Goal: Task Accomplishment & Management: Manage account settings

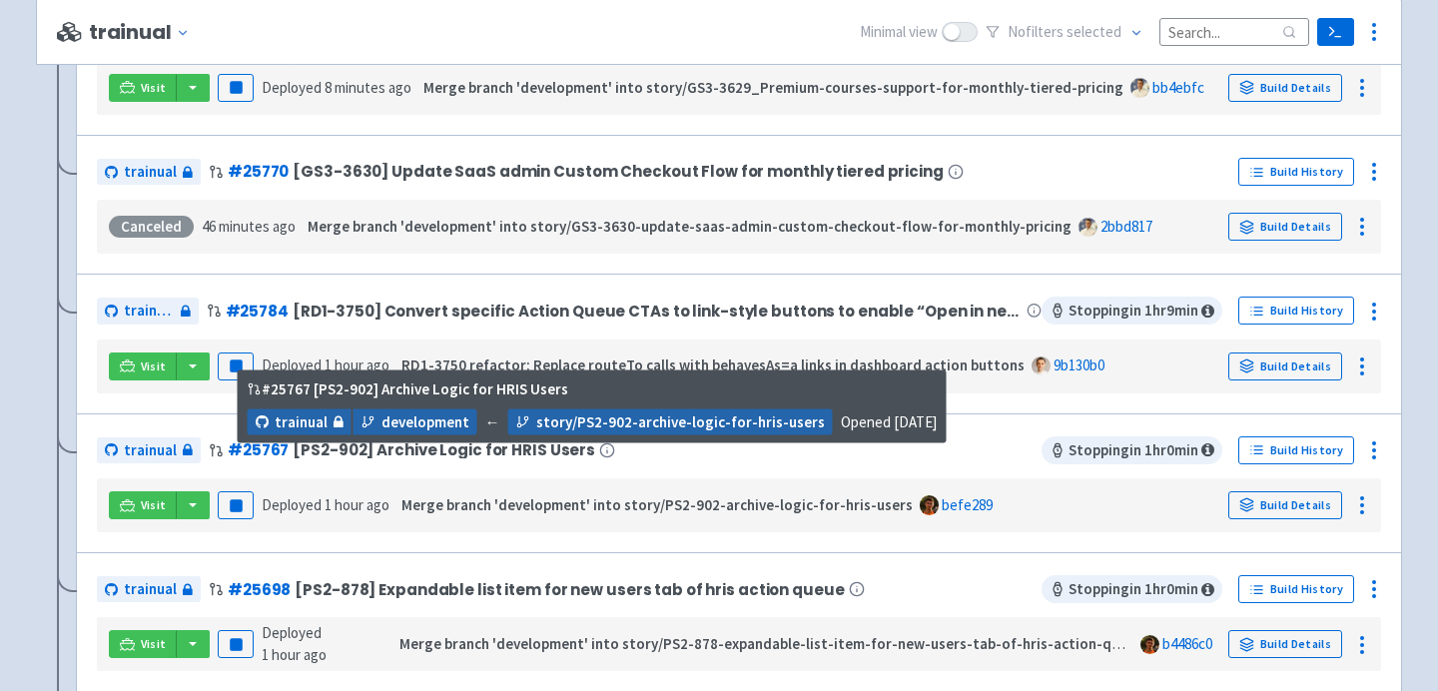
scroll to position [1284, 0]
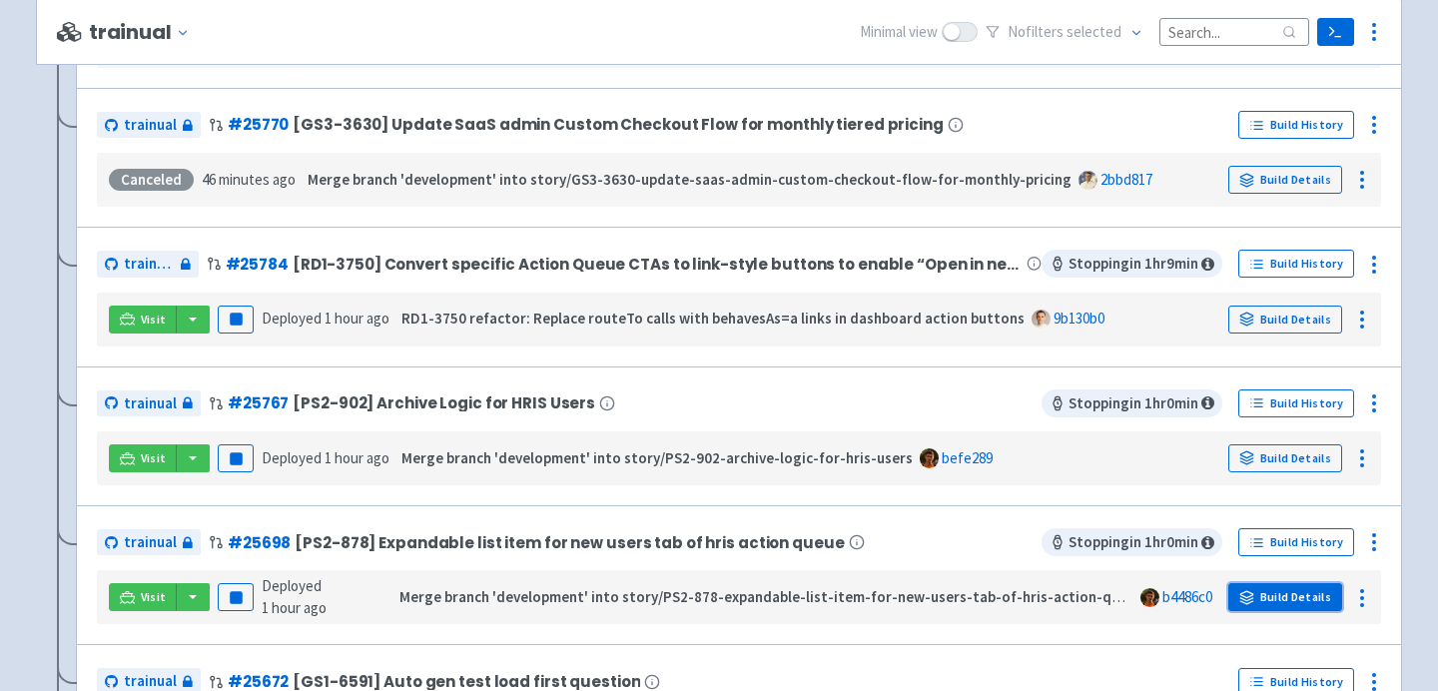
click at [1273, 595] on link "Build Details" at bounding box center [1285, 597] width 114 height 28
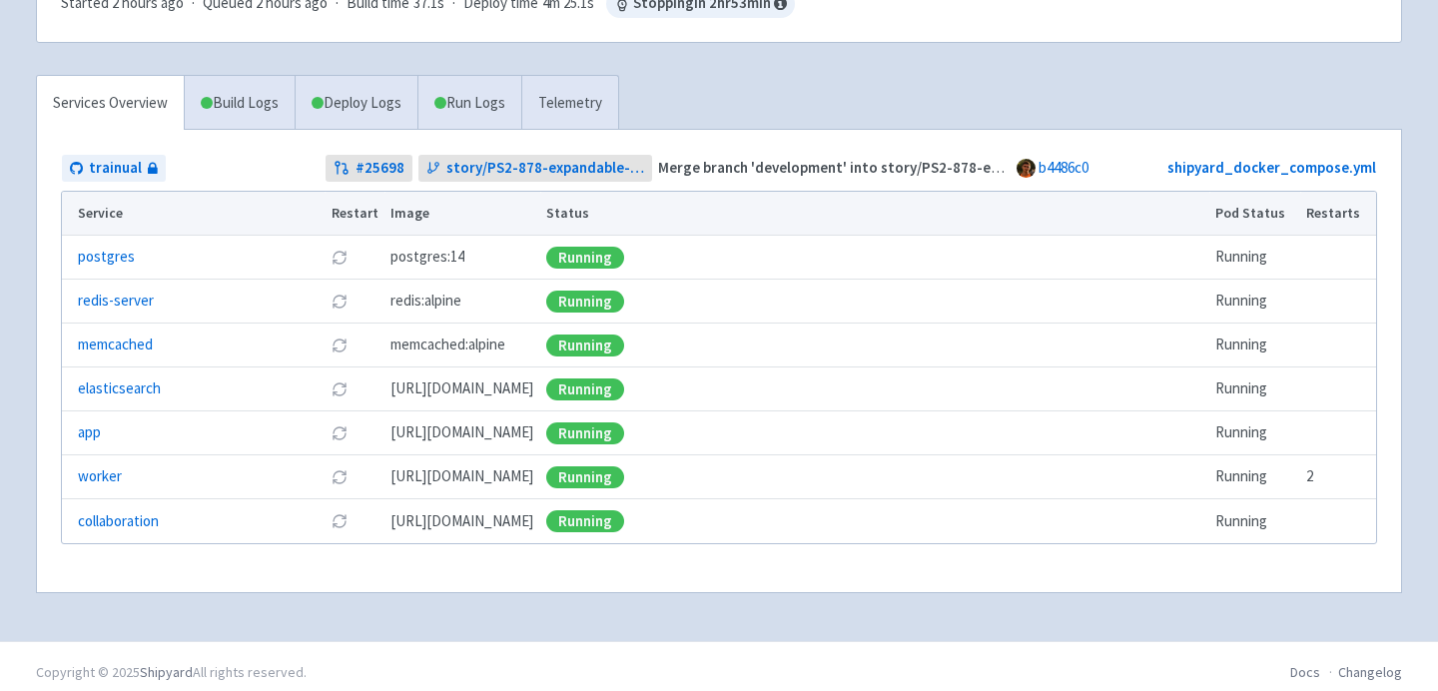
scroll to position [360, 0]
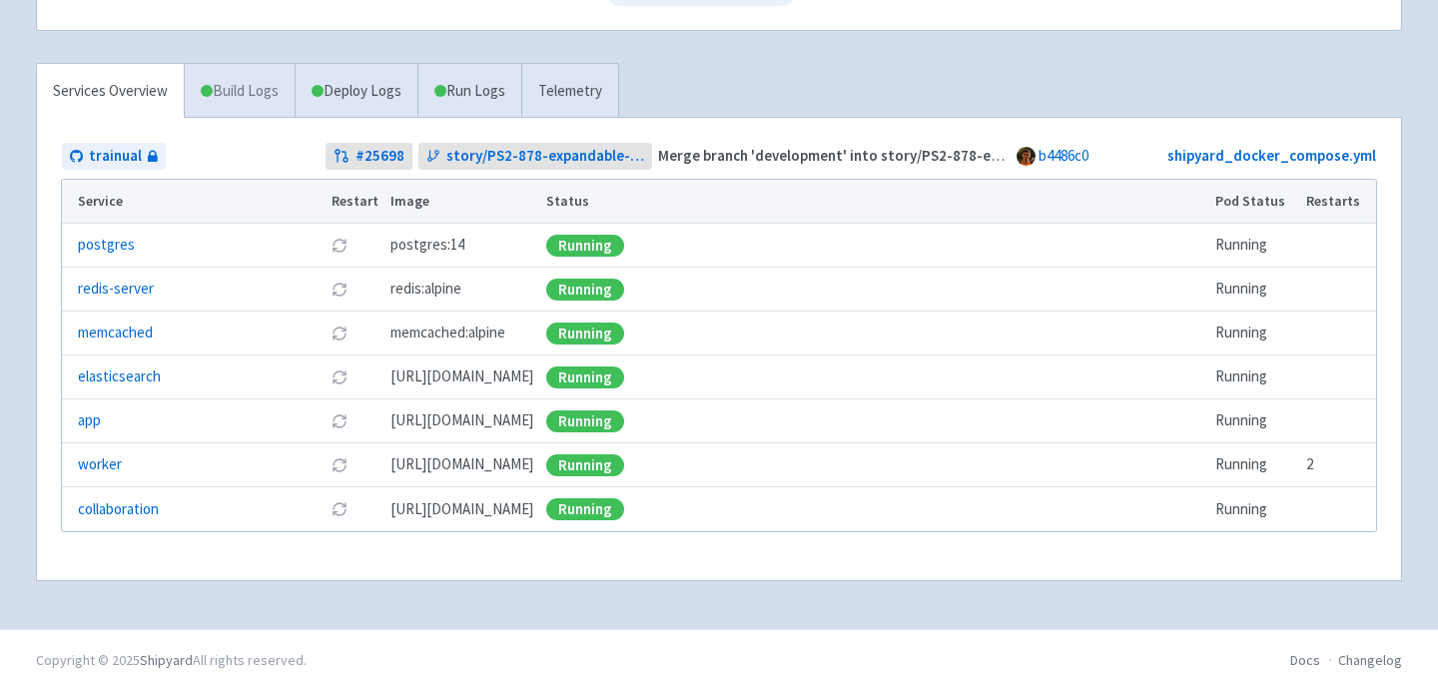
click at [263, 105] on link "Build Logs" at bounding box center [240, 91] width 110 height 55
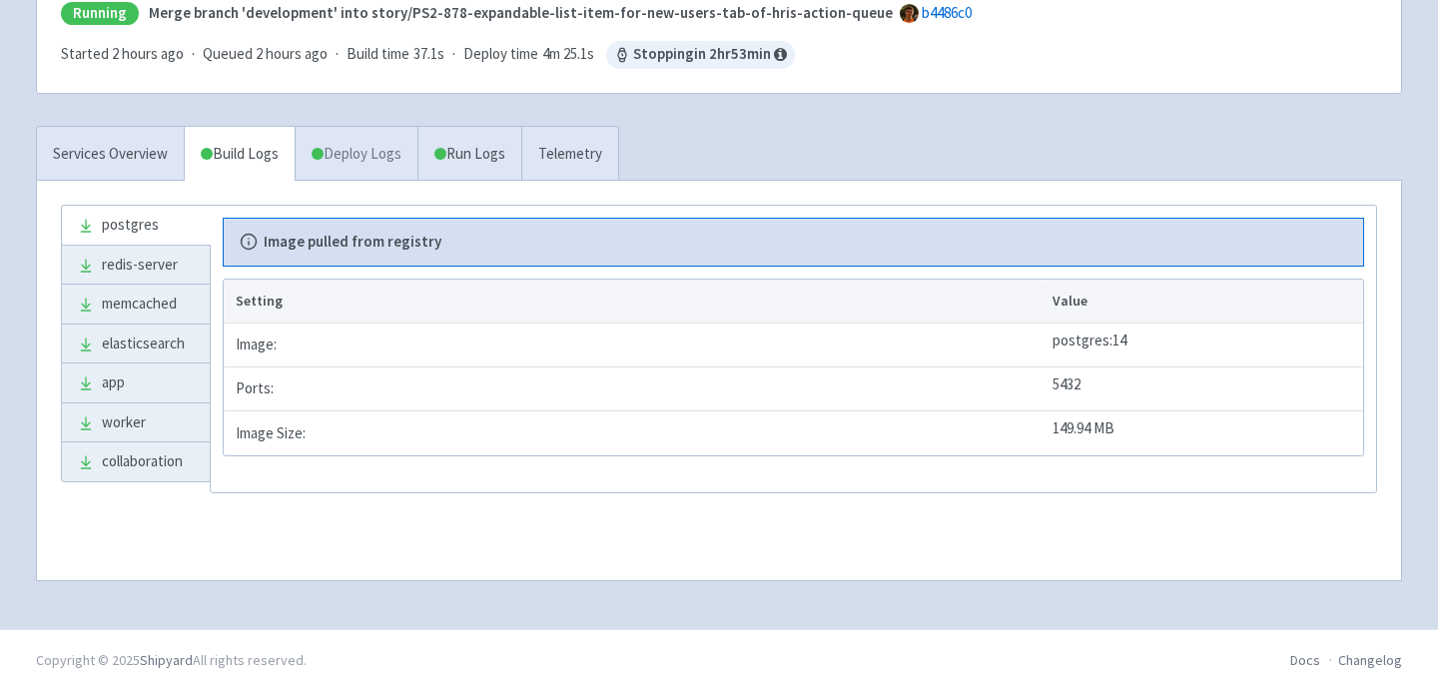
click at [374, 156] on link "Deploy Logs" at bounding box center [356, 154] width 123 height 55
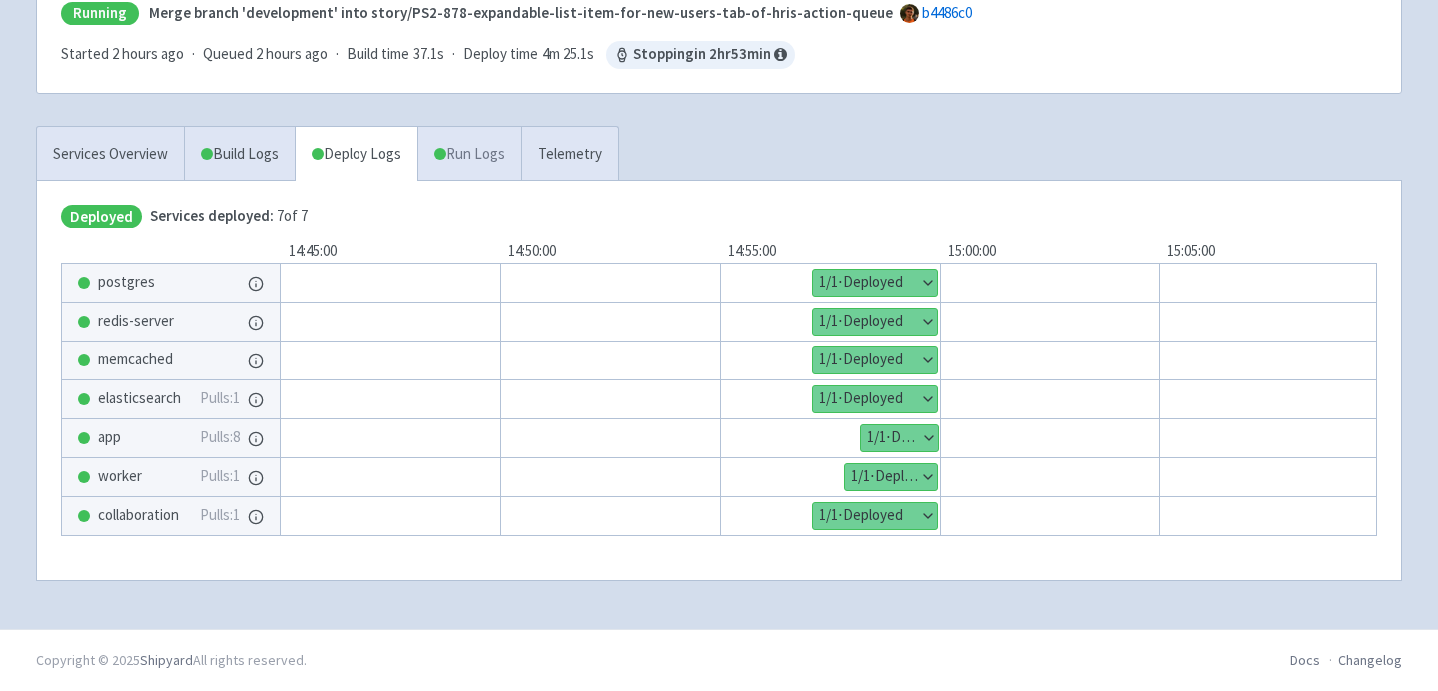
click at [468, 157] on link "Run Logs" at bounding box center [469, 154] width 104 height 55
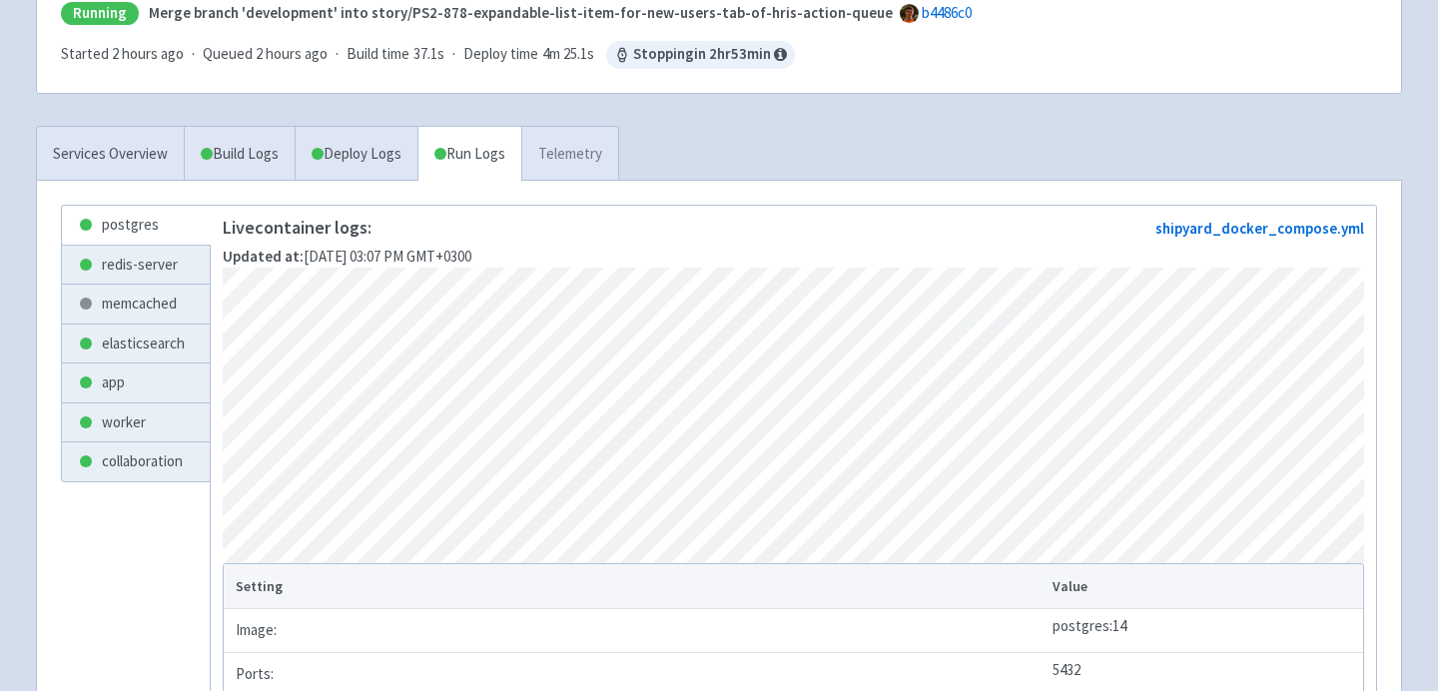
click at [559, 152] on link "Telemetry" at bounding box center [569, 154] width 97 height 55
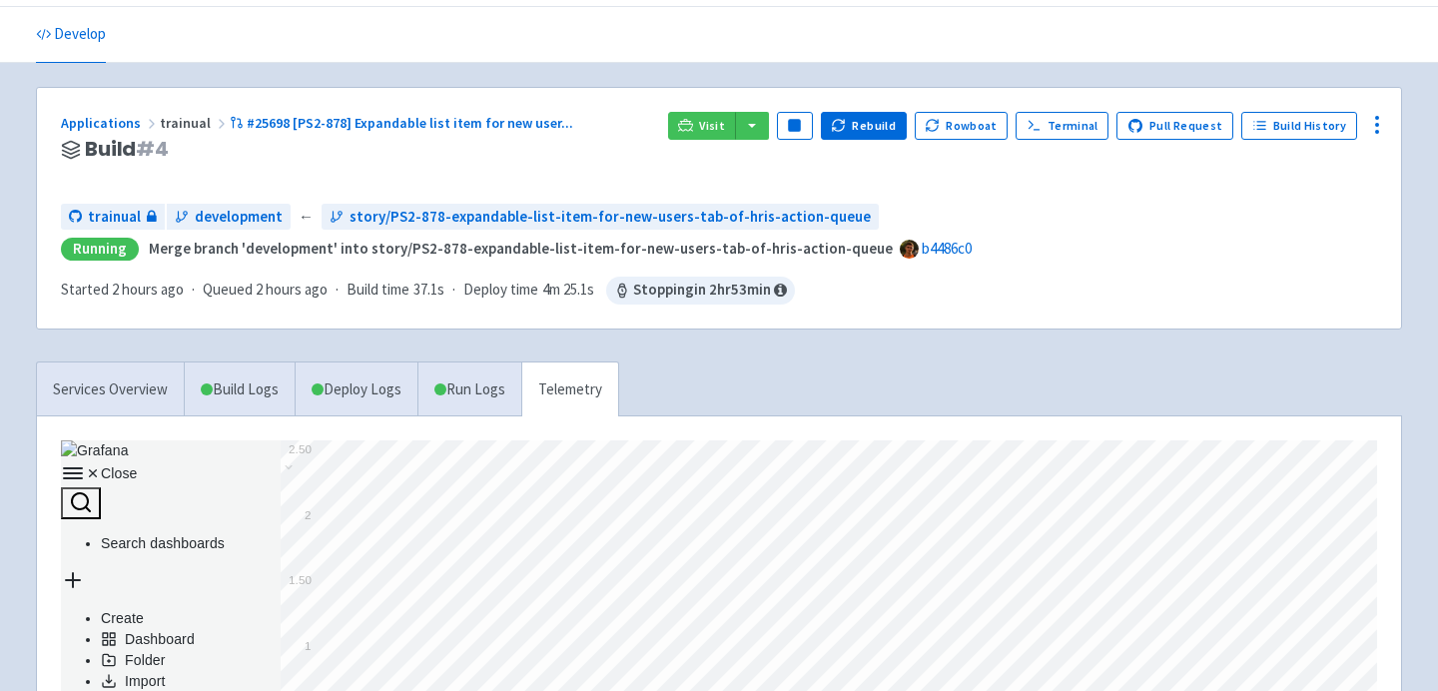
scroll to position [7, 0]
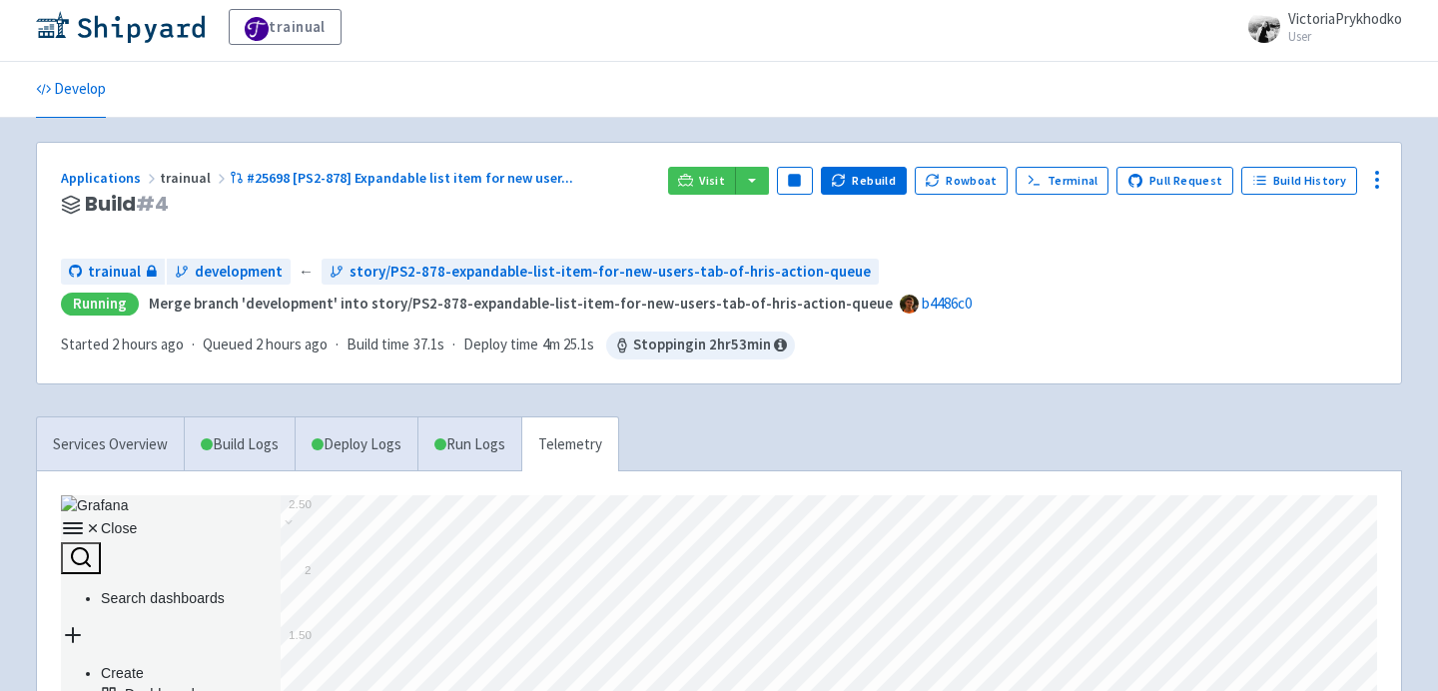
click at [267, 370] on div "Applications trainual #25698 [PS2-878] Expandable list item for new user ... Bu…" at bounding box center [719, 263] width 1364 height 241
click at [397, 347] on span "Build time" at bounding box center [378, 345] width 63 height 23
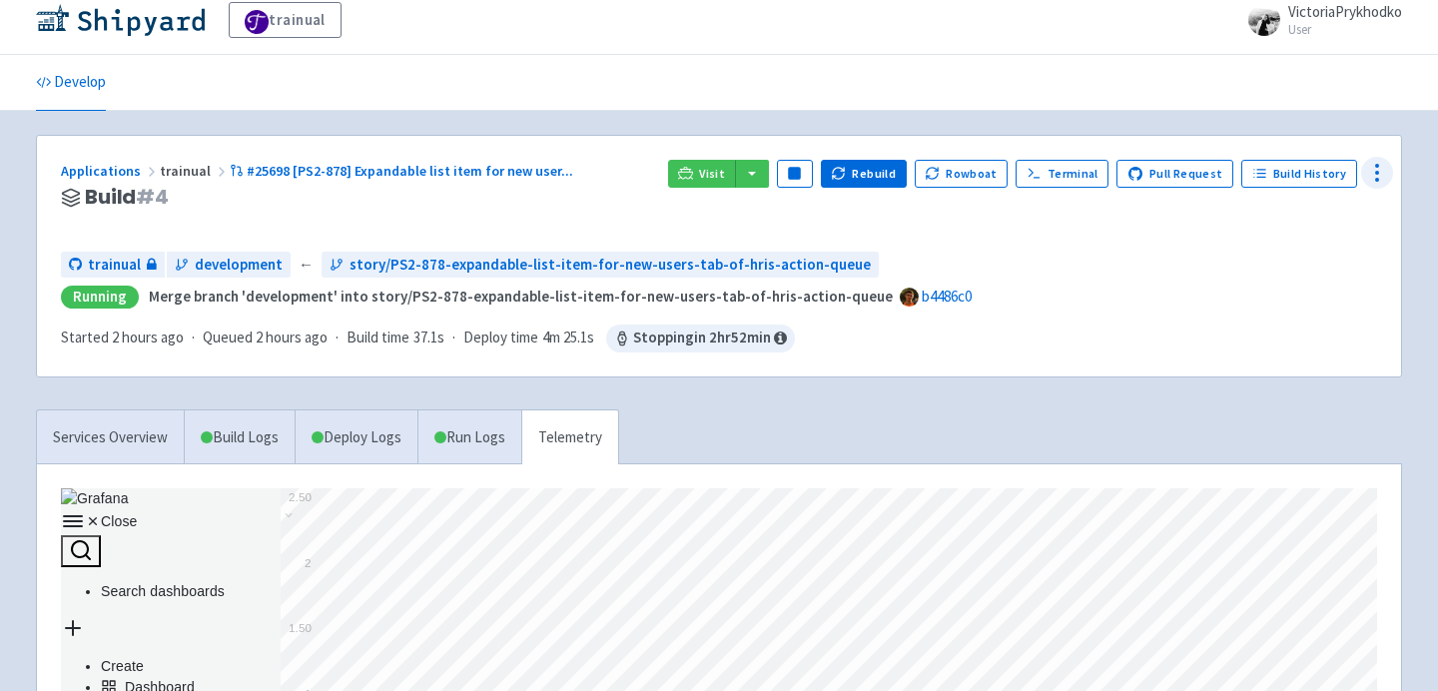
click at [1380, 171] on icon at bounding box center [1377, 173] width 24 height 24
click at [1312, 210] on span "Configure" at bounding box center [1301, 219] width 133 height 28
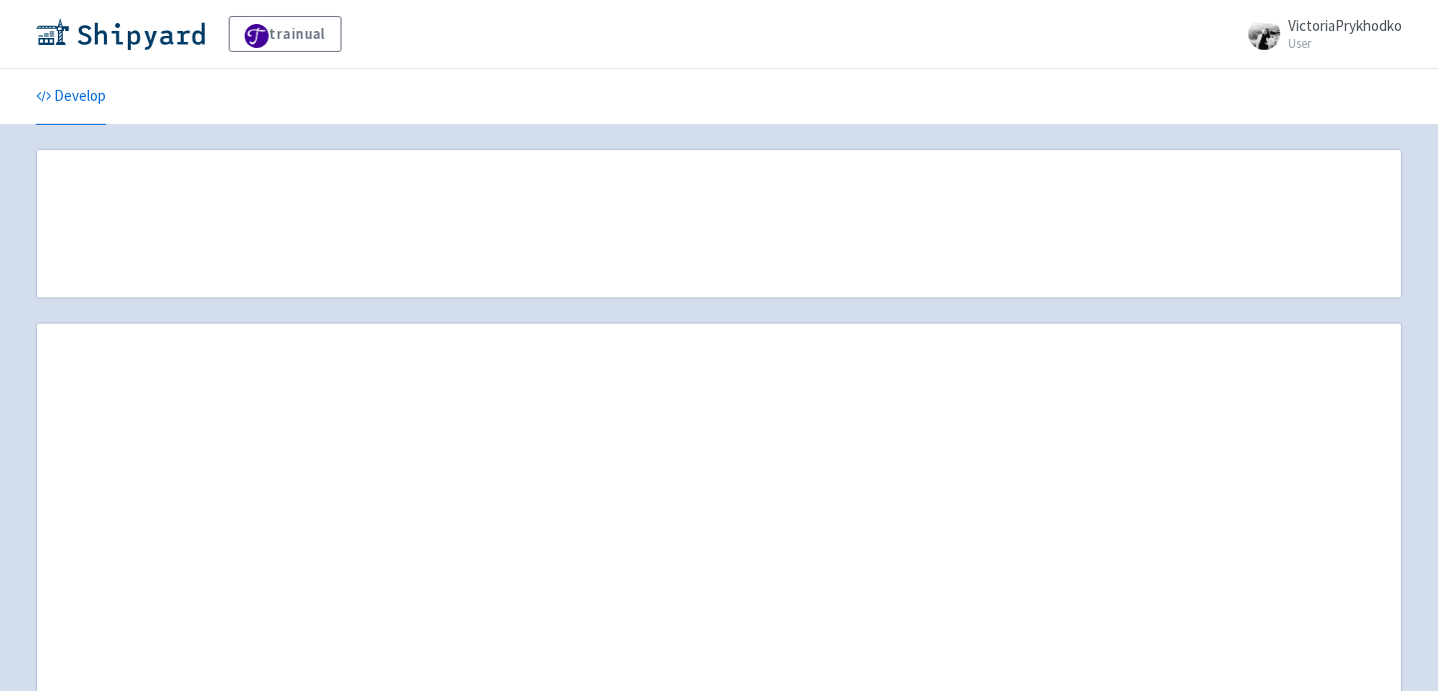
scroll to position [14, 0]
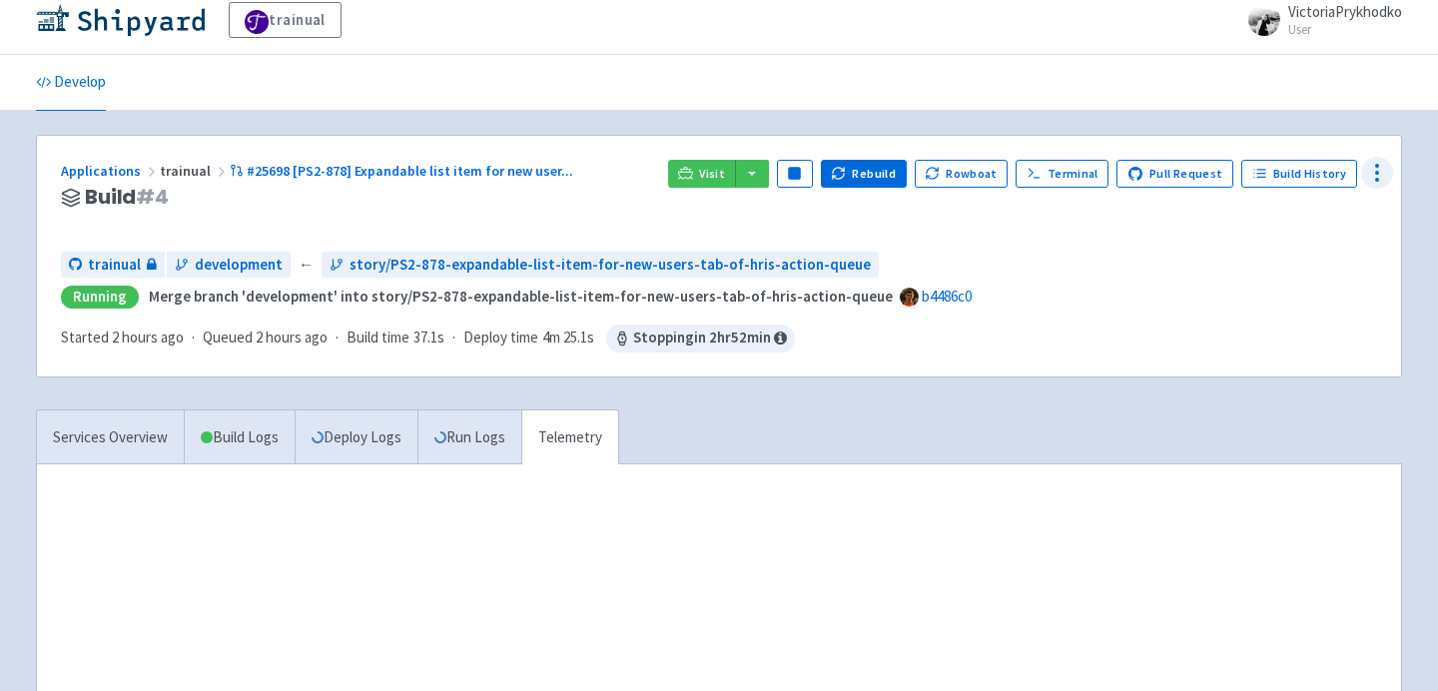
click at [1369, 173] on icon at bounding box center [1377, 173] width 24 height 24
click at [1304, 332] on span "Env Vars" at bounding box center [1301, 326] width 133 height 28
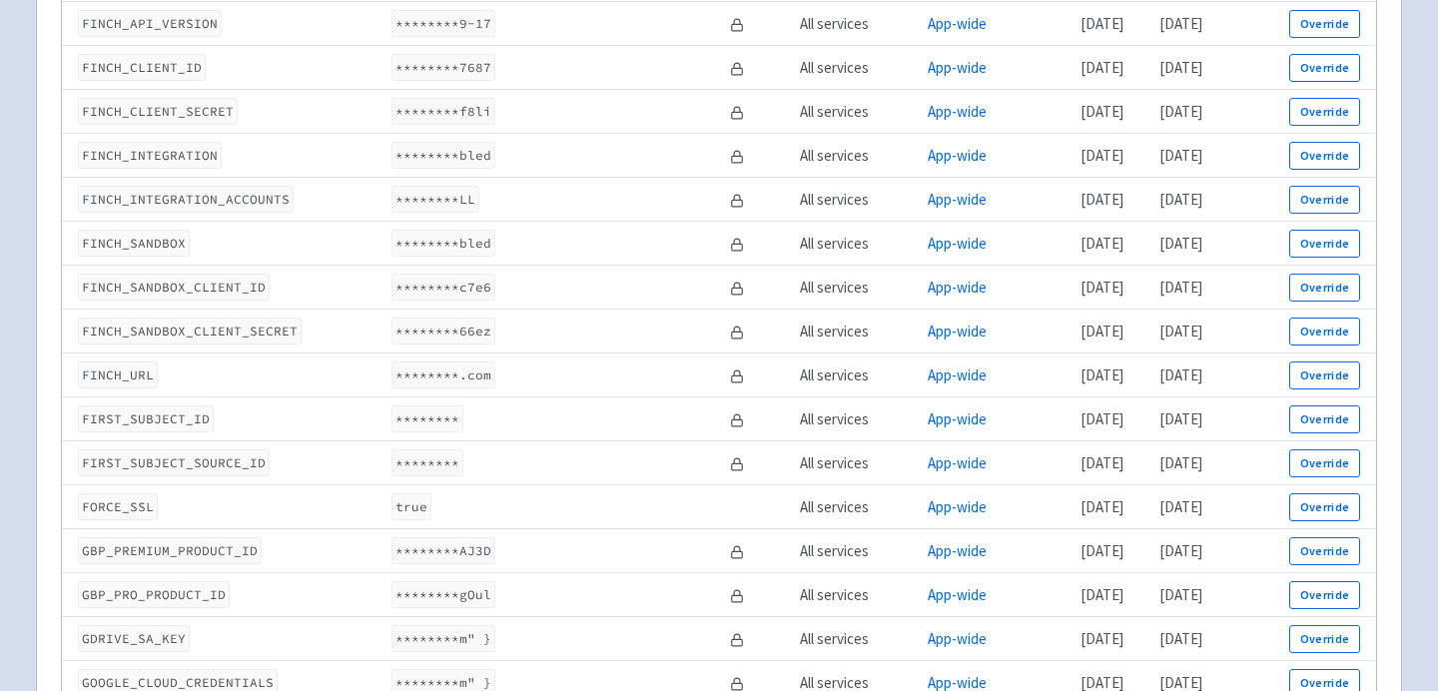
scroll to position [4217, 0]
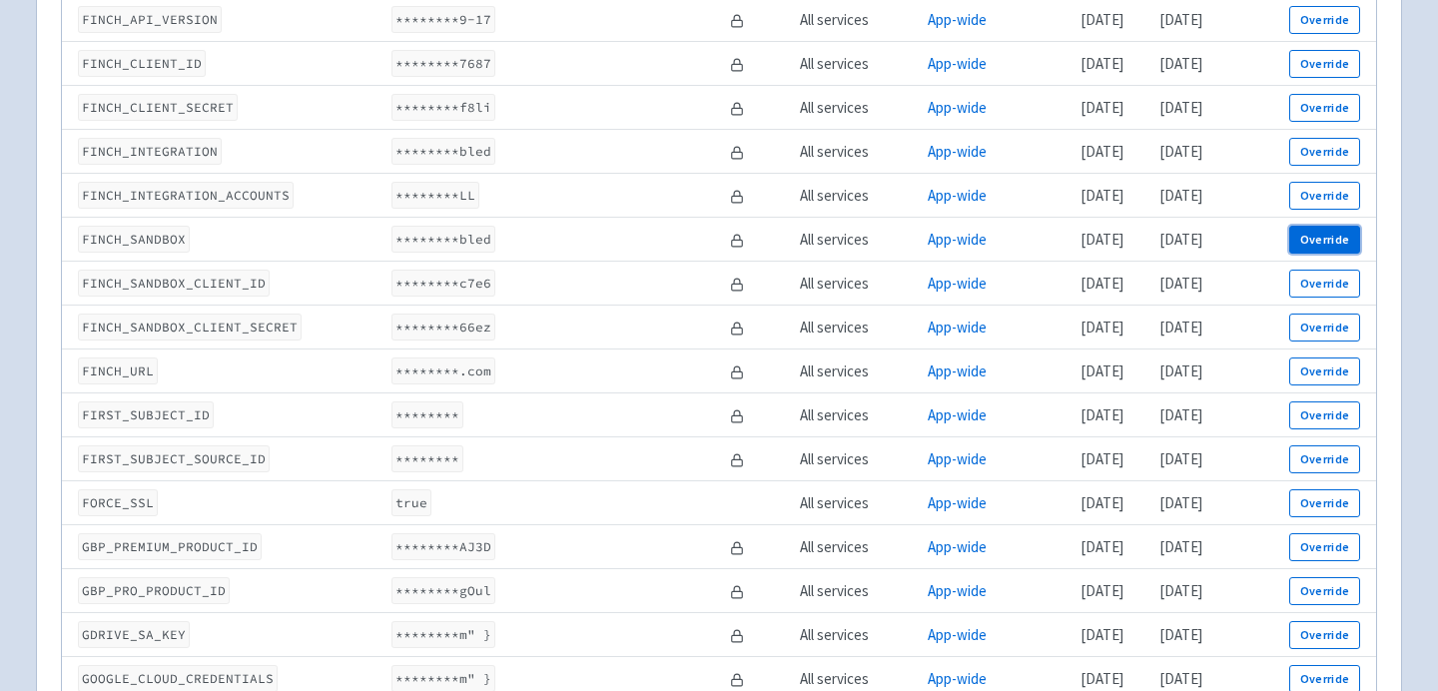
click at [1324, 240] on button "Override" at bounding box center [1324, 240] width 71 height 28
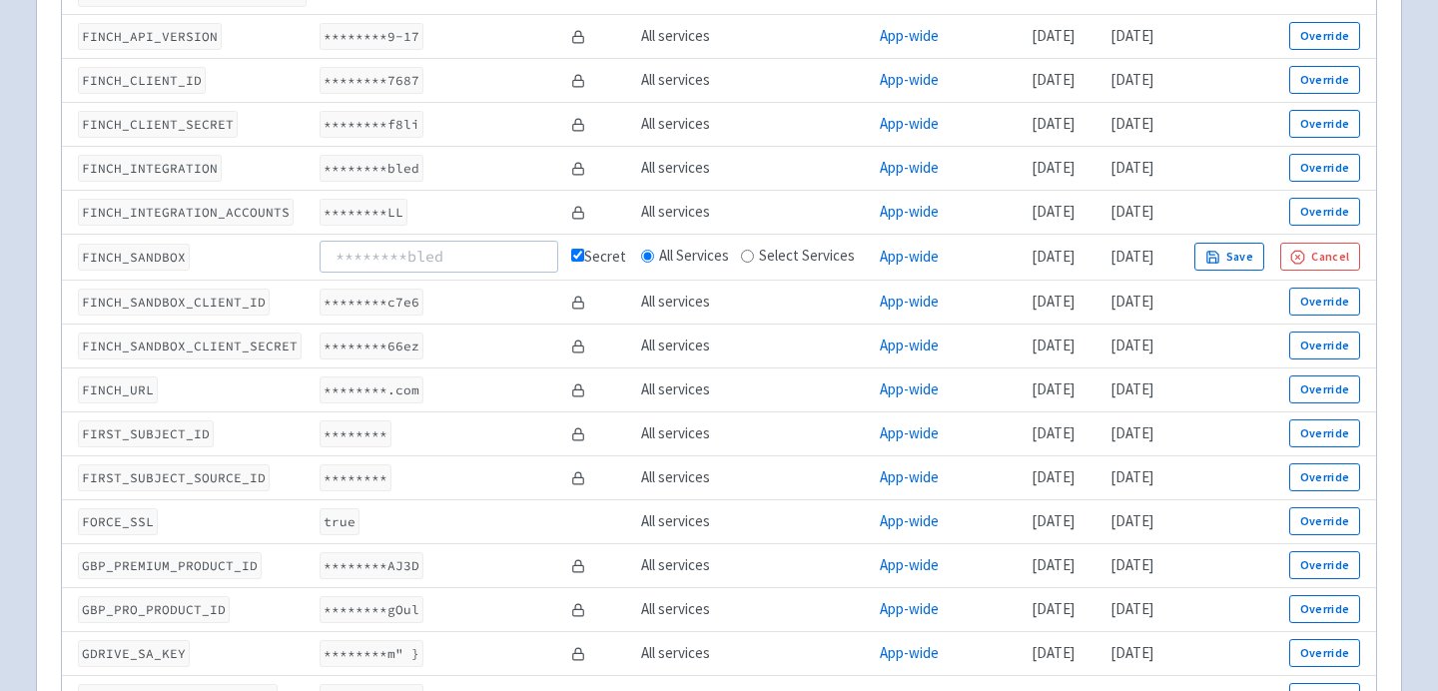
scroll to position [0, 0]
type input "в"
type input "disabled"
click at [1220, 250] on icon "button" at bounding box center [1212, 257] width 15 height 15
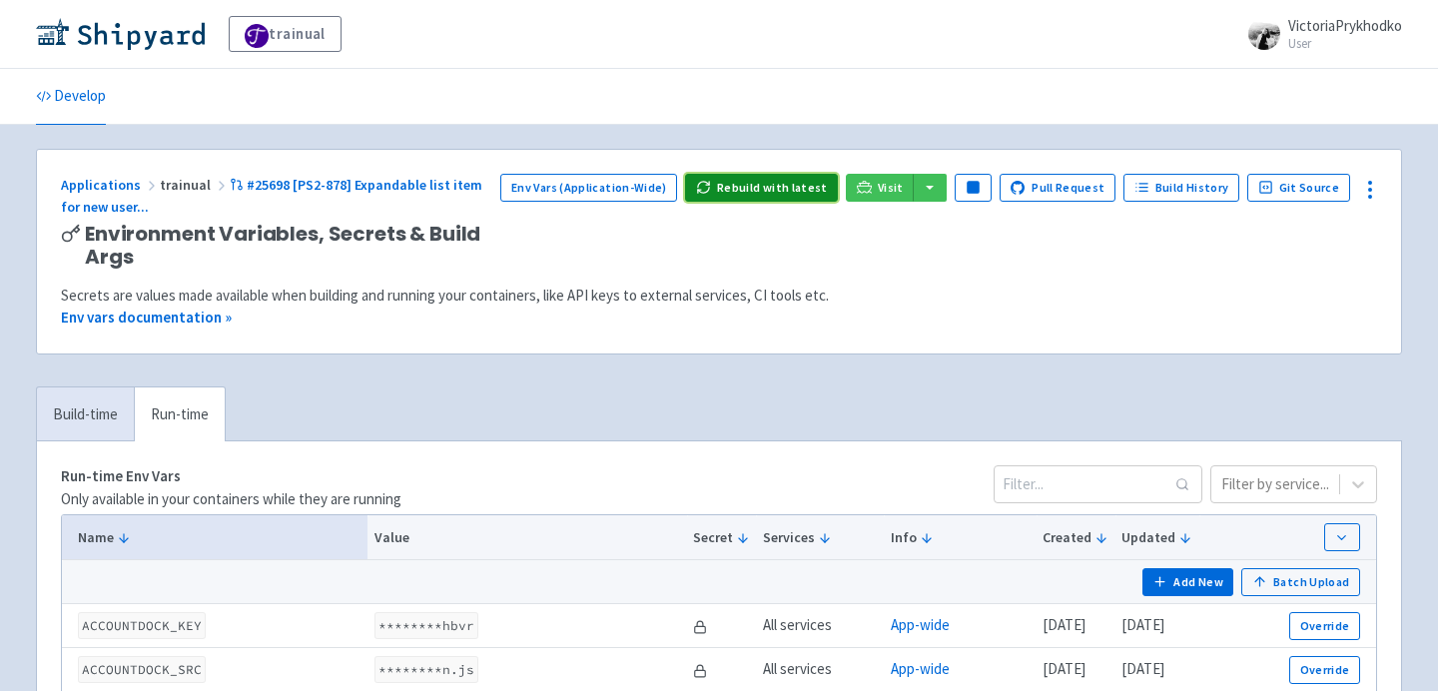
click at [801, 191] on button "Rebuild with latest" at bounding box center [761, 188] width 153 height 28
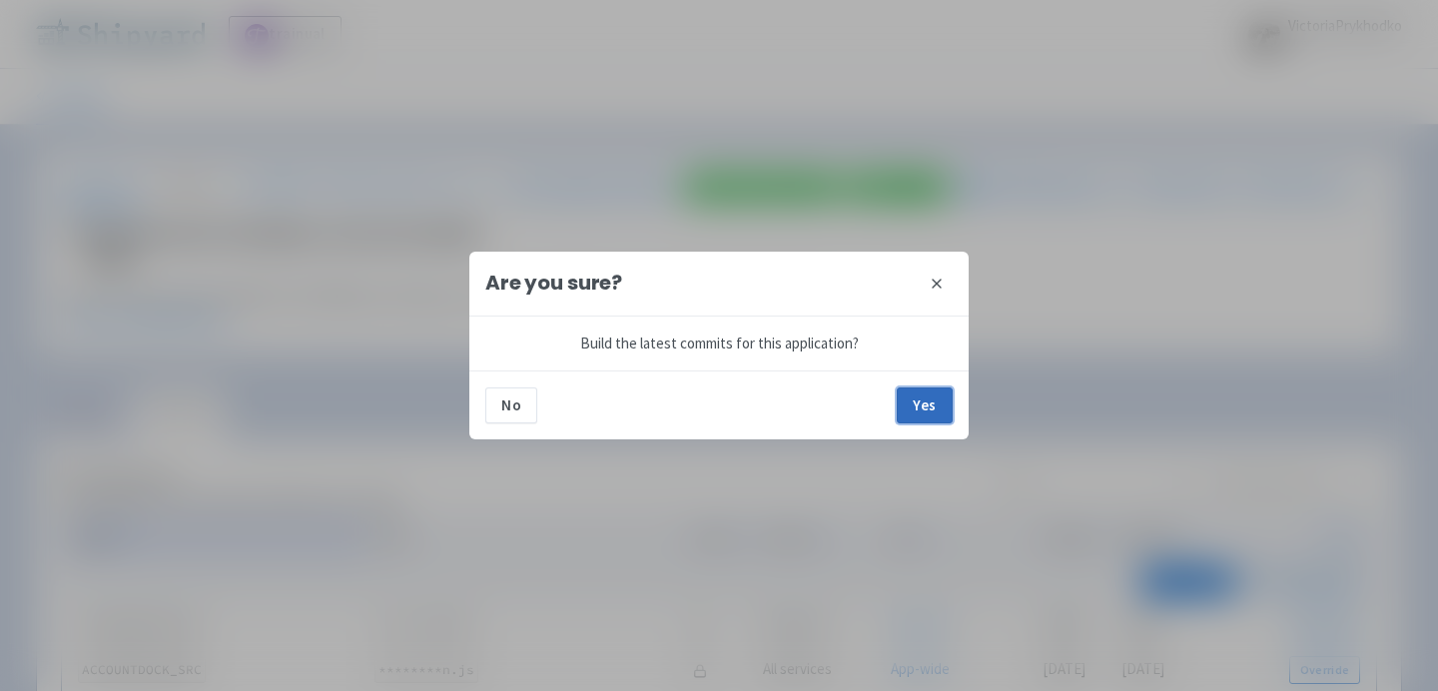
click at [912, 396] on button "Yes" at bounding box center [925, 405] width 56 height 36
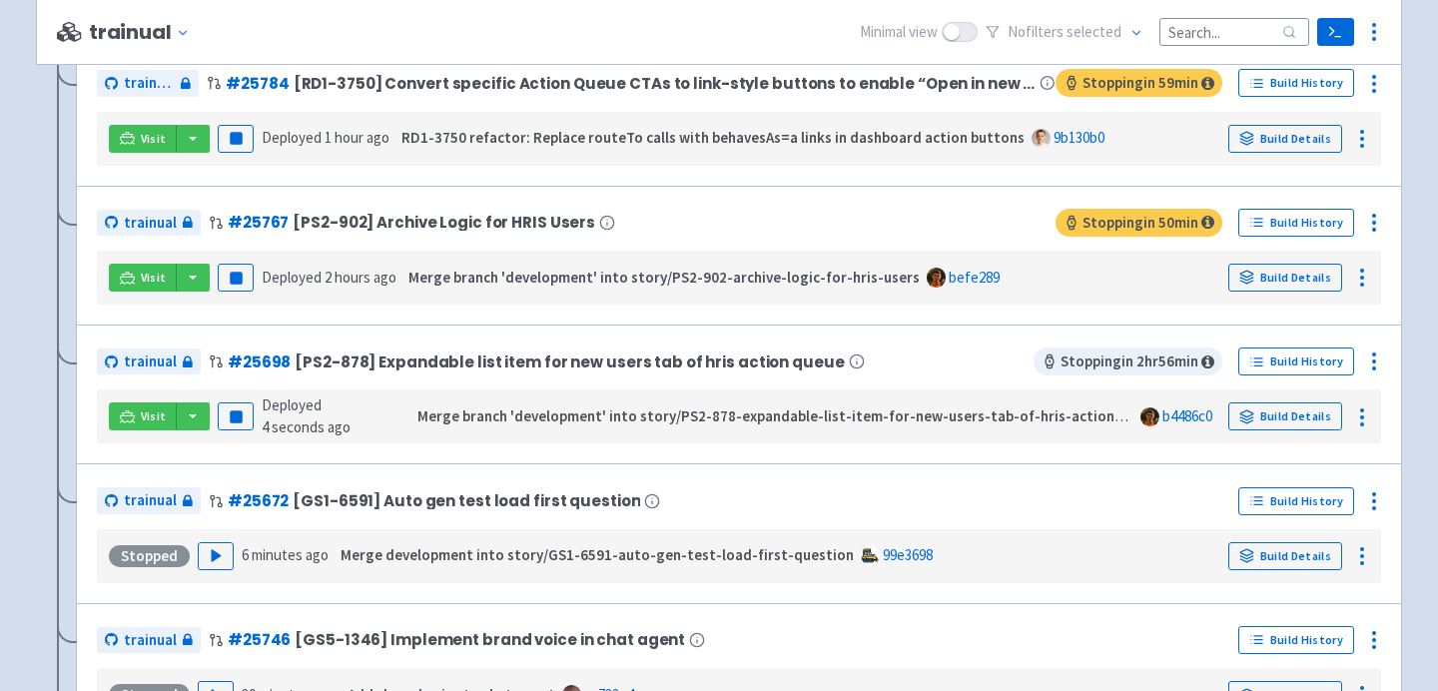
scroll to position [1453, 0]
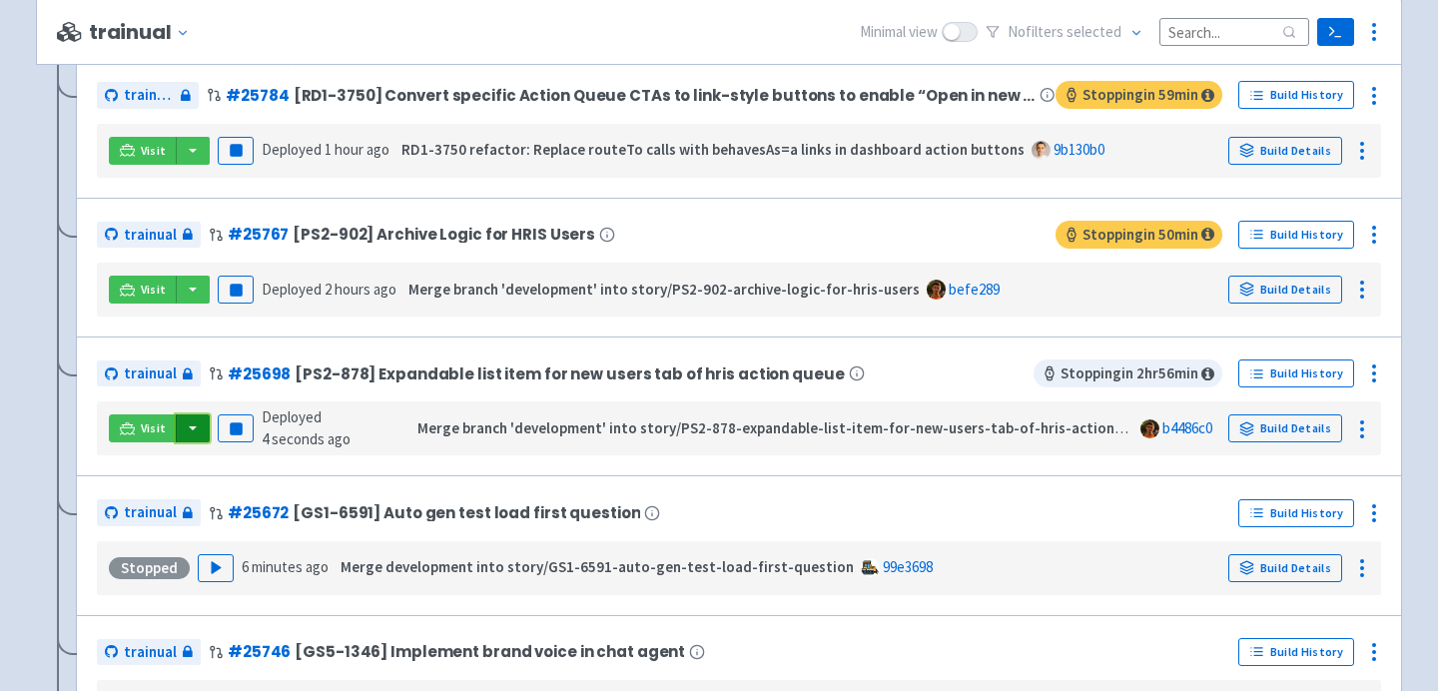
click at [192, 428] on button "button" at bounding box center [193, 428] width 34 height 28
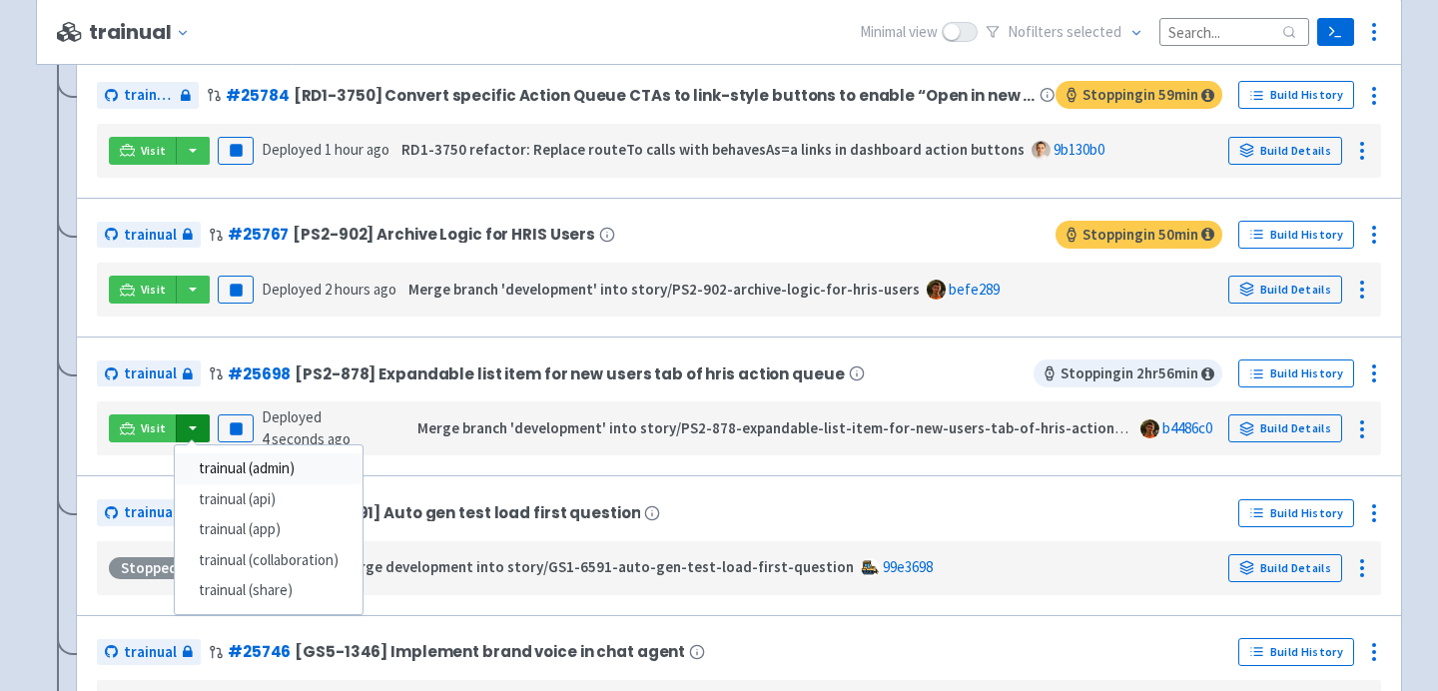
click at [263, 464] on link "trainual (admin)" at bounding box center [269, 468] width 188 height 31
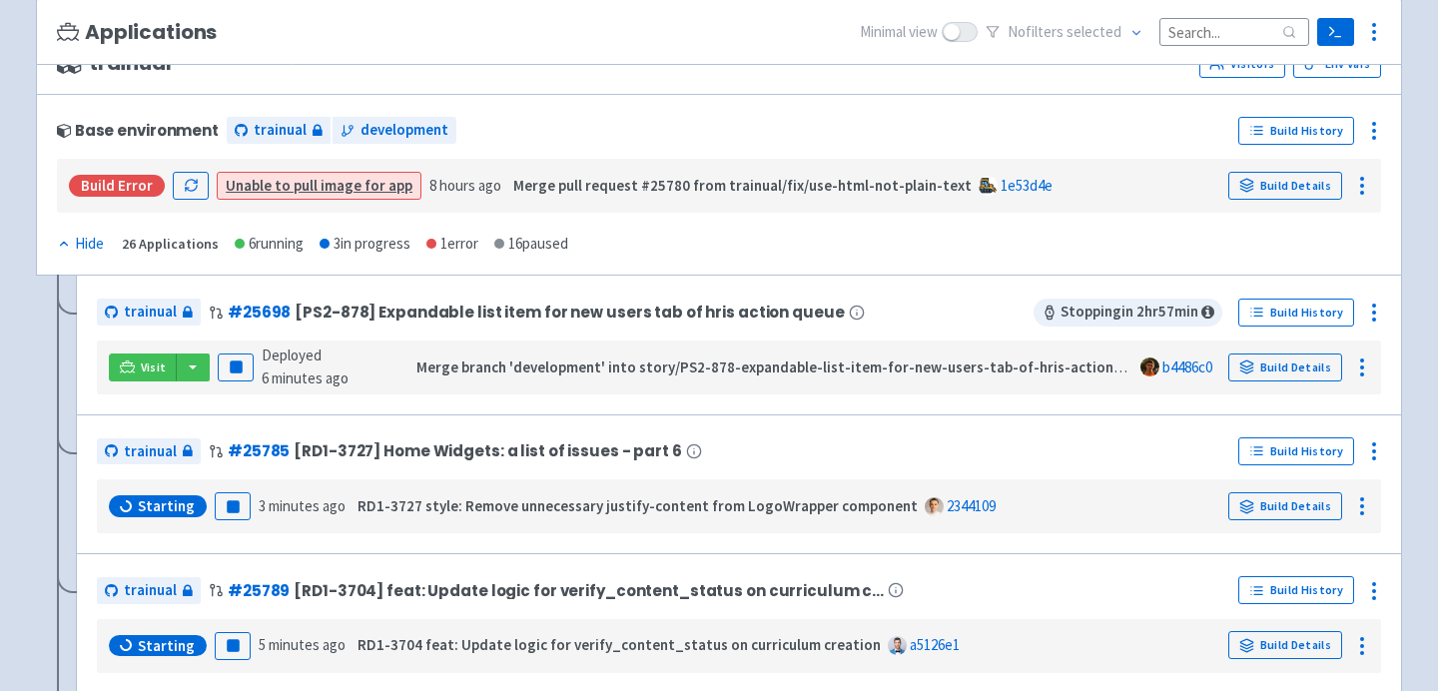
scroll to position [331, 0]
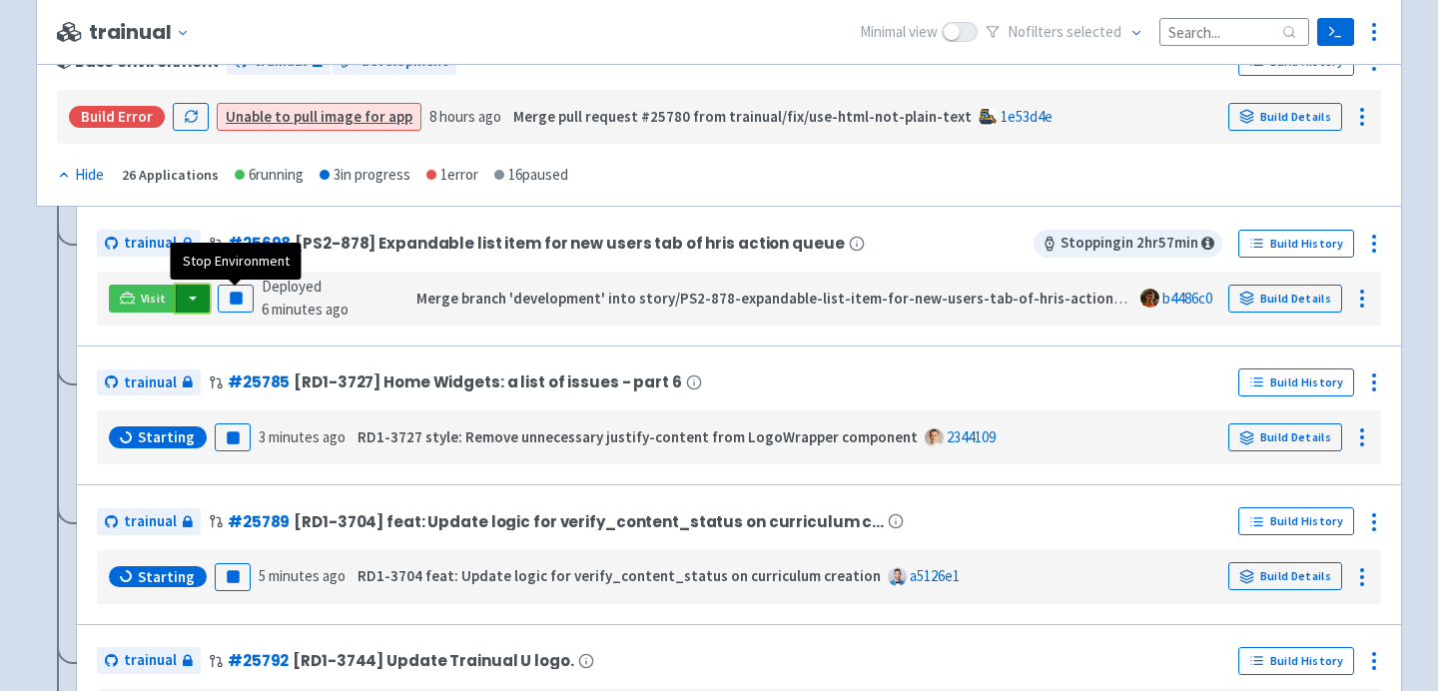
click at [186, 302] on button "button" at bounding box center [193, 299] width 34 height 28
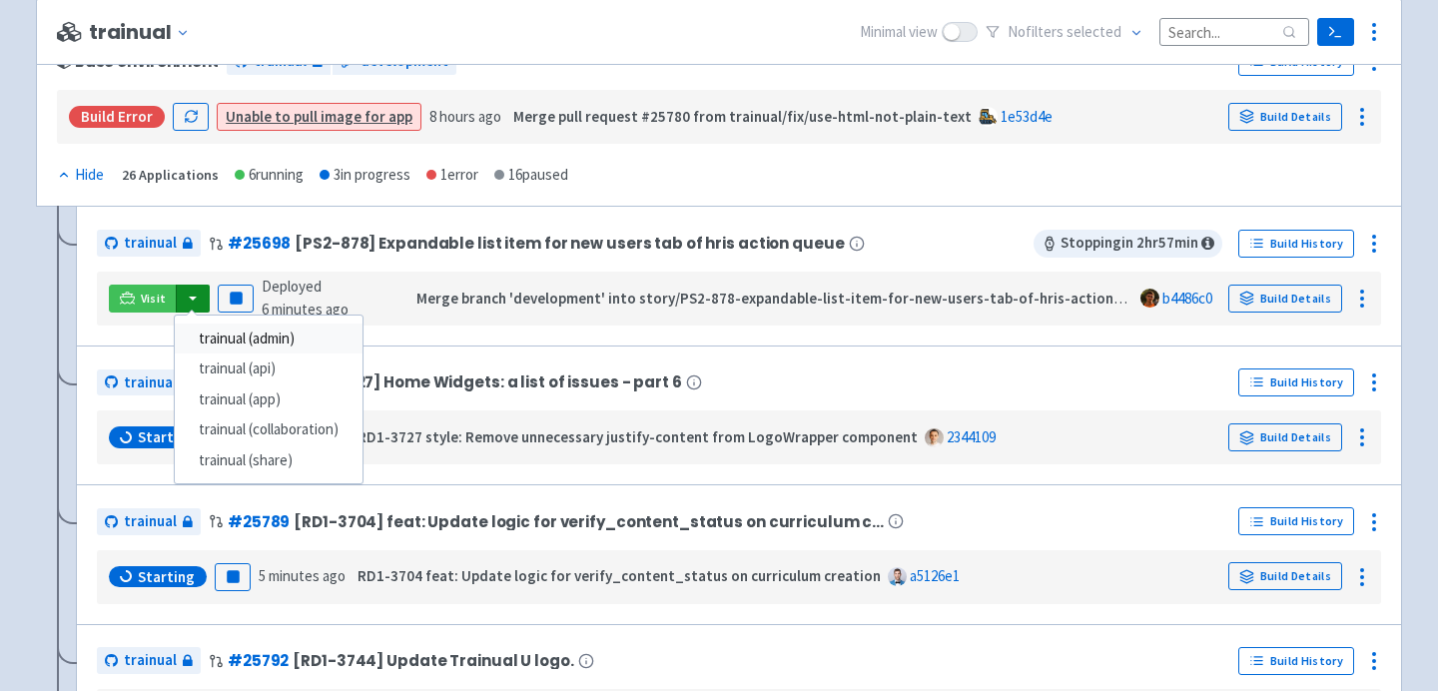
click at [225, 335] on link "trainual (admin)" at bounding box center [269, 339] width 188 height 31
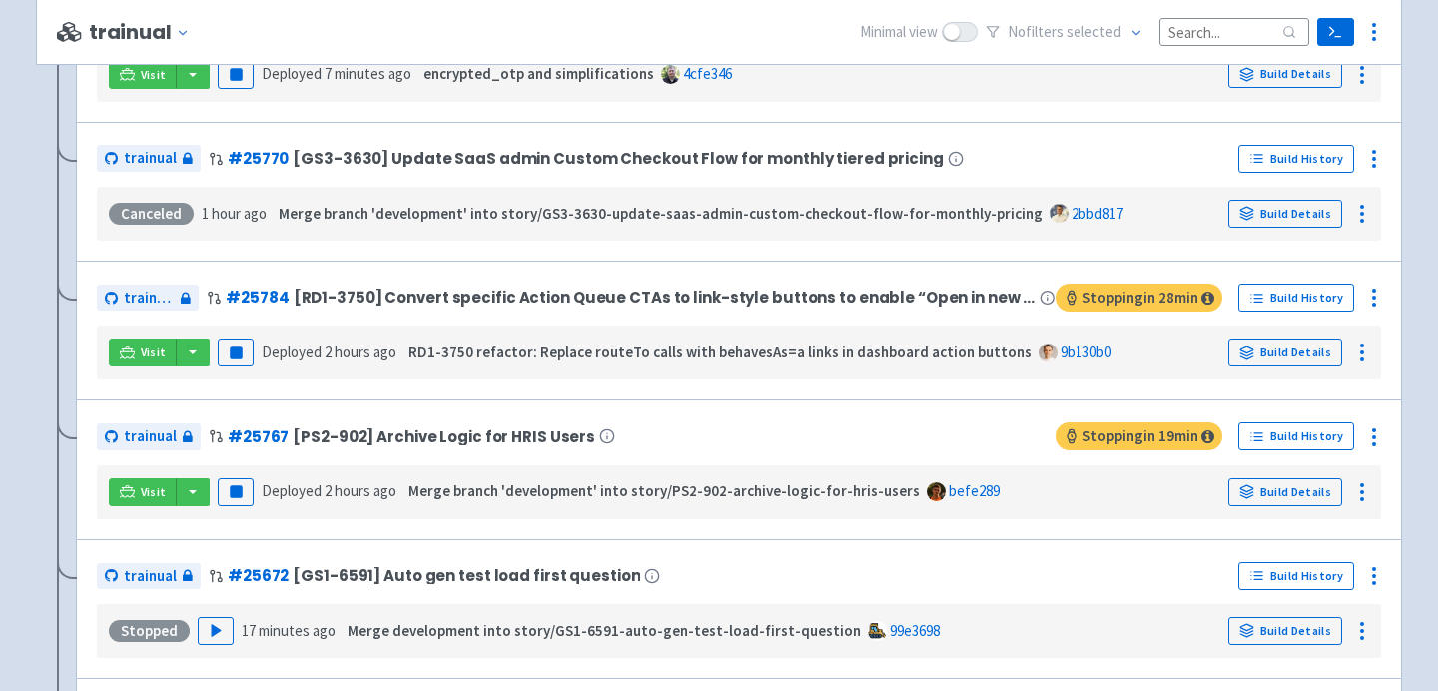
scroll to position [1693, 0]
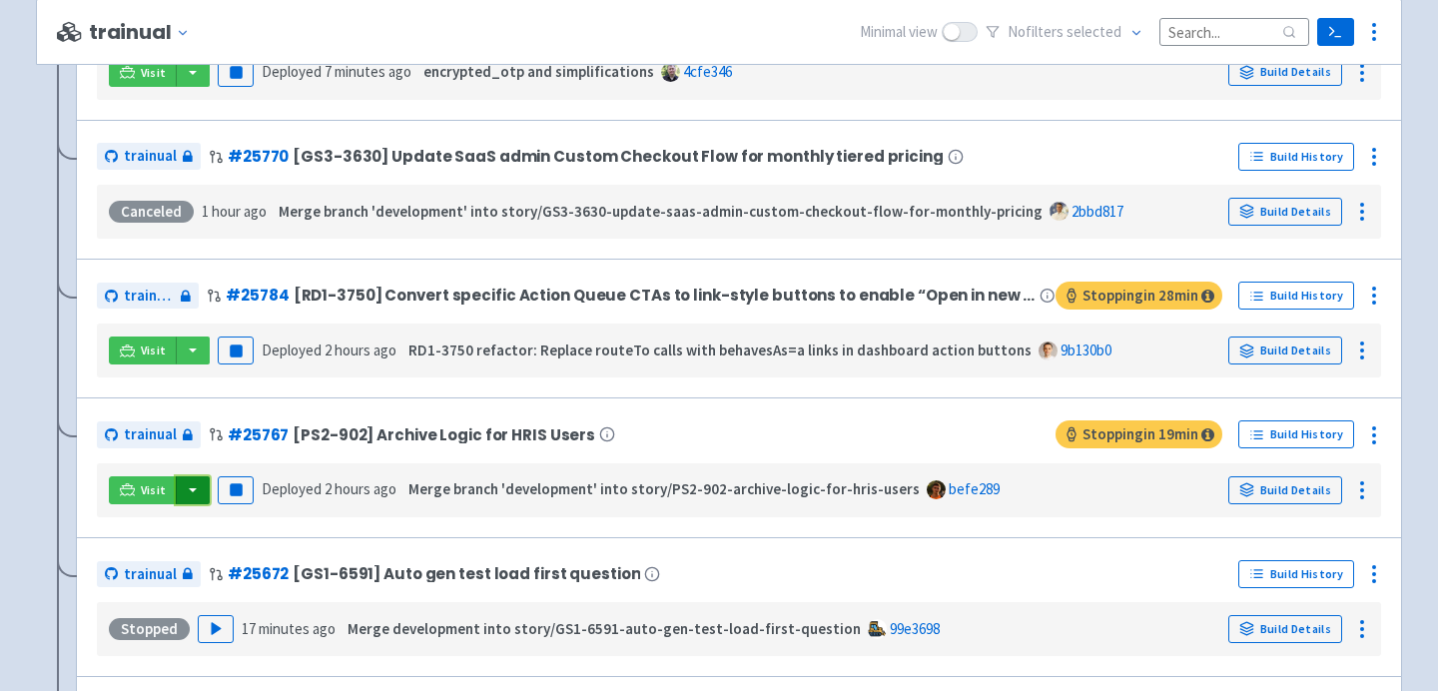
click at [191, 490] on button "button" at bounding box center [193, 490] width 34 height 28
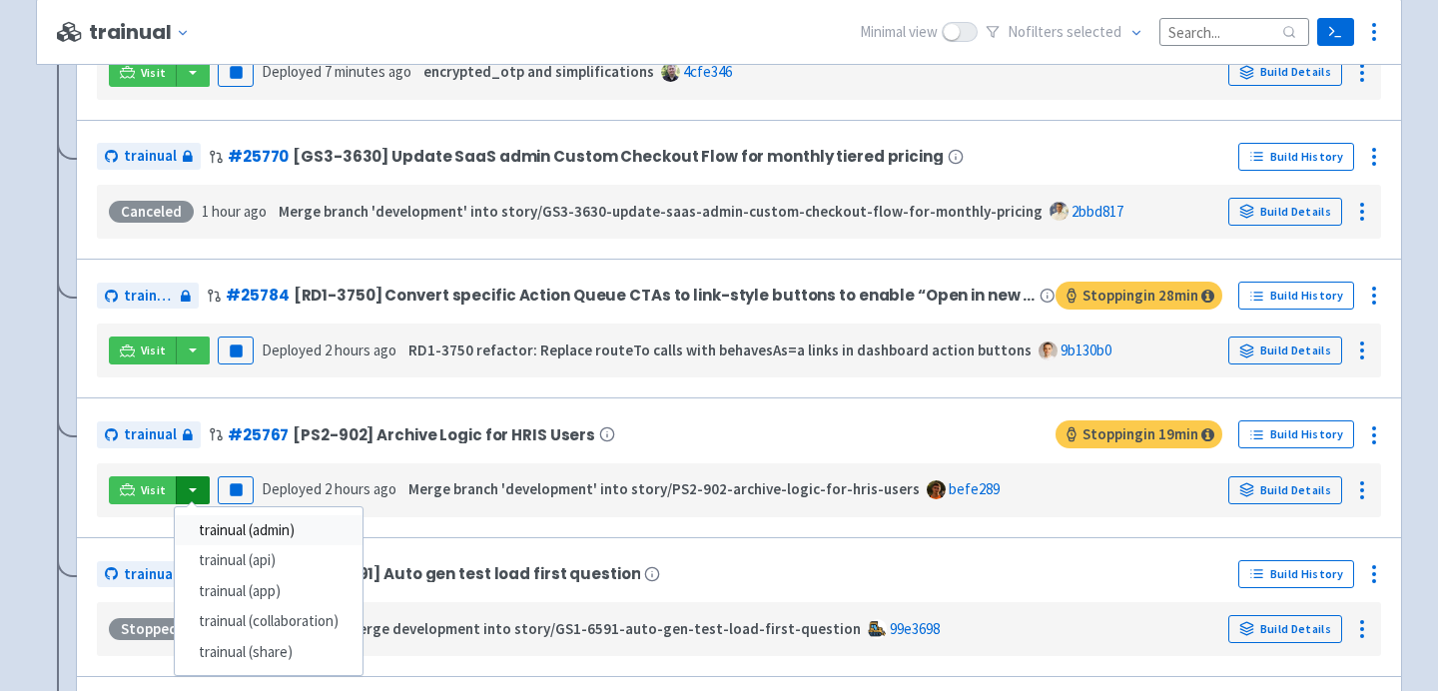
click at [258, 526] on link "trainual (admin)" at bounding box center [269, 530] width 188 height 31
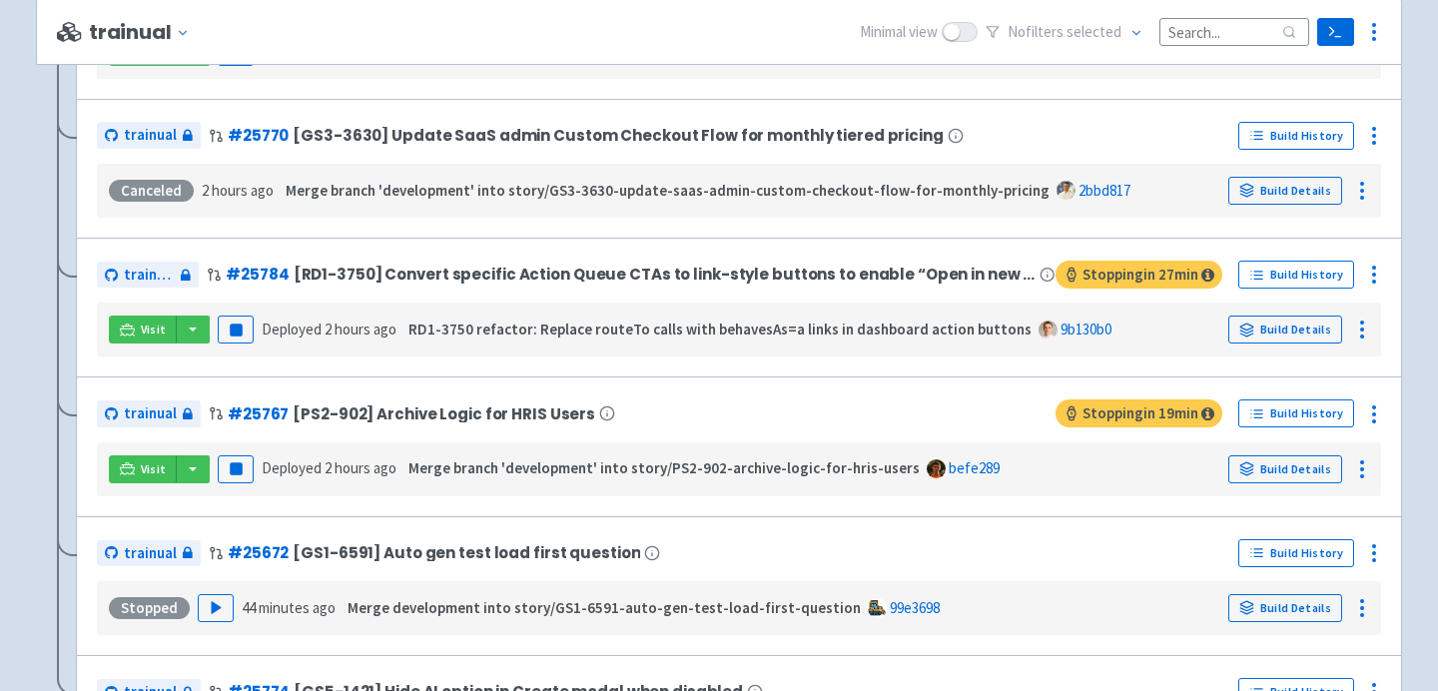
scroll to position [1714, 0]
click at [196, 477] on button "button" at bounding box center [193, 469] width 34 height 28
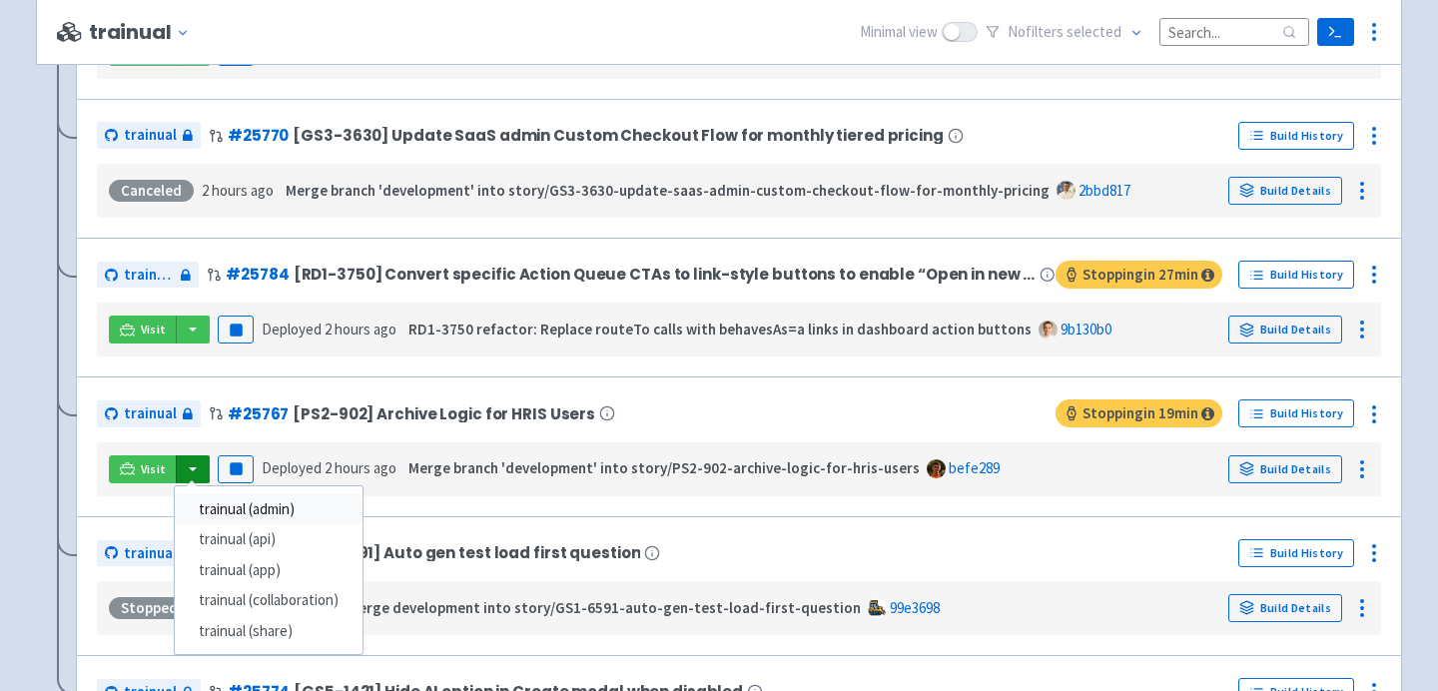
click at [243, 521] on link "trainual (admin)" at bounding box center [269, 509] width 188 height 31
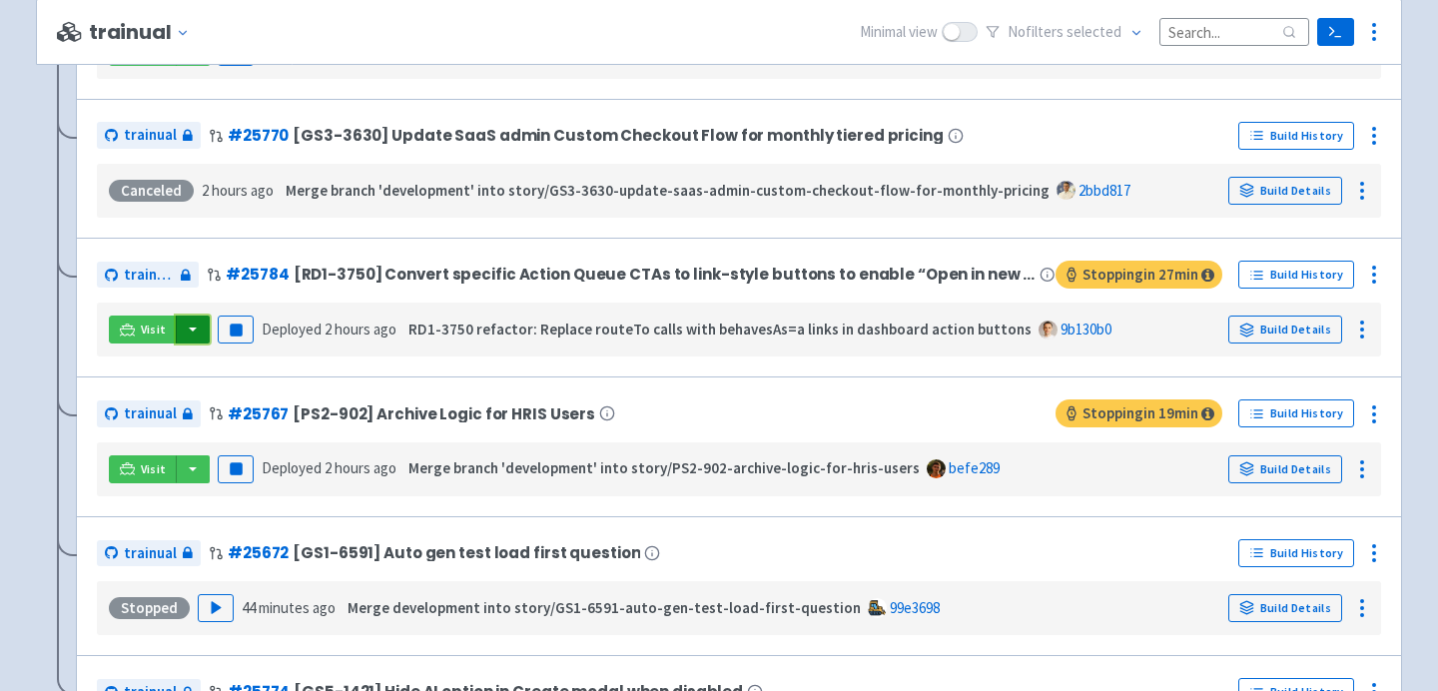
click at [188, 327] on button "button" at bounding box center [193, 330] width 34 height 28
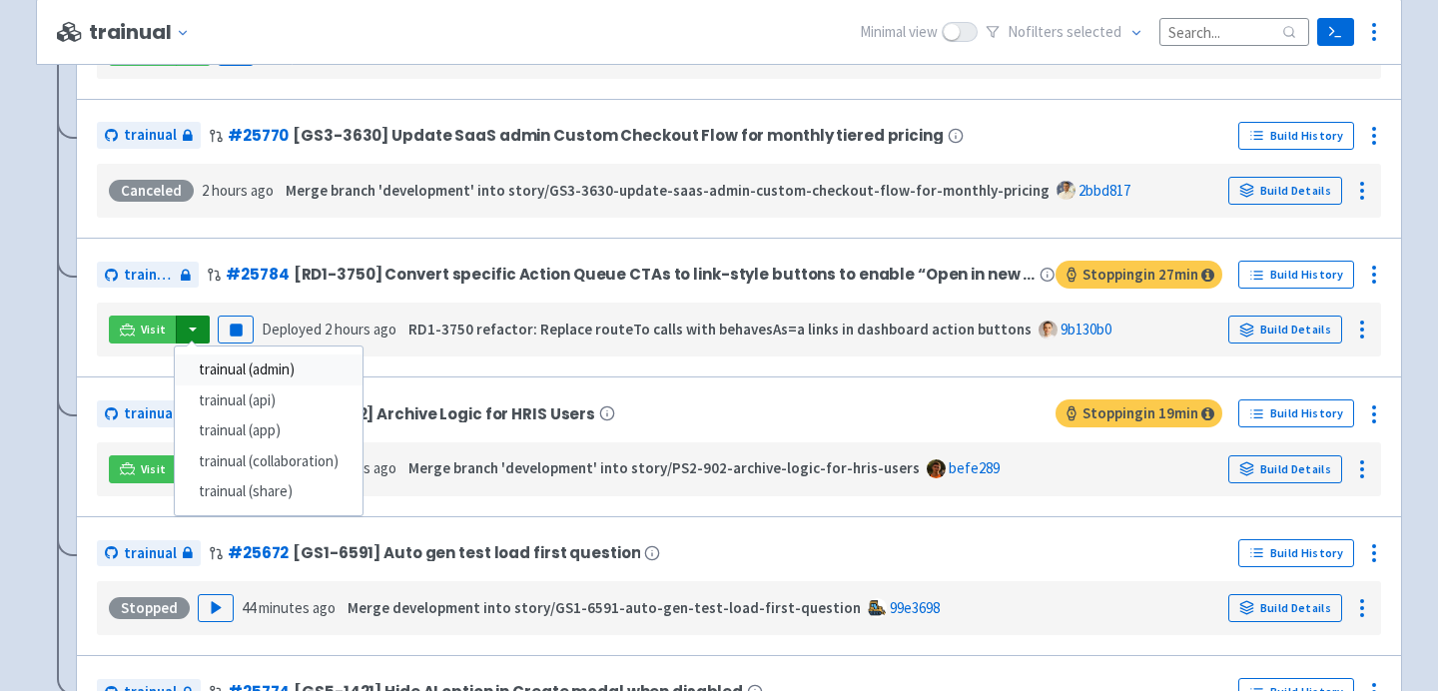
click at [221, 379] on link "trainual (admin)" at bounding box center [269, 369] width 188 height 31
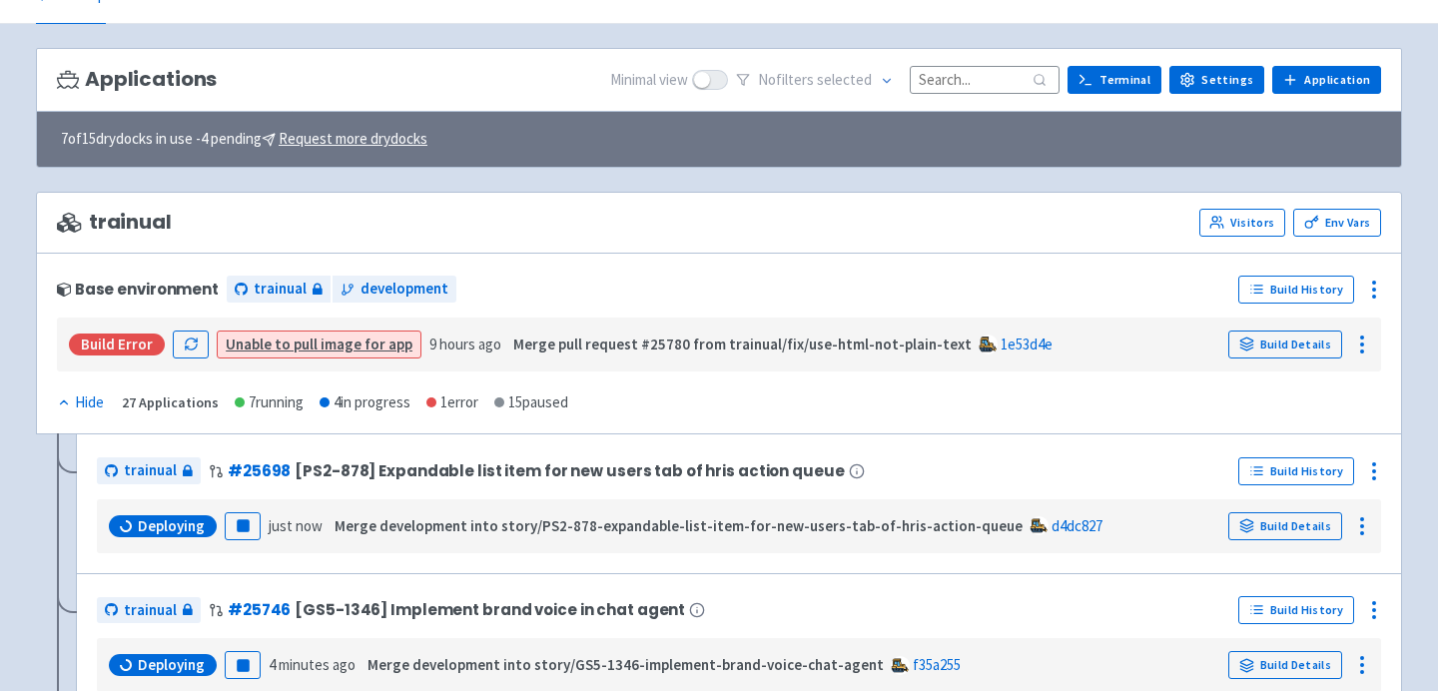
scroll to position [106, 0]
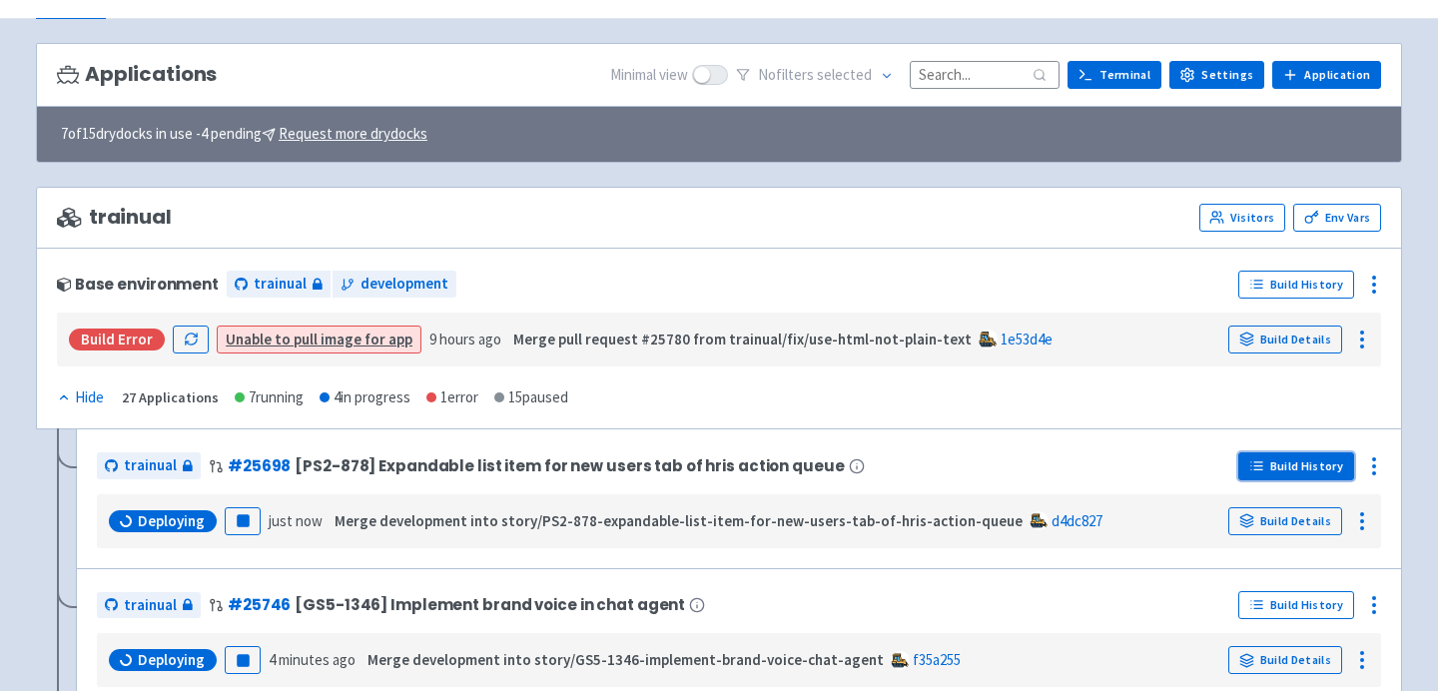
click at [1266, 466] on link "Build History" at bounding box center [1296, 466] width 116 height 28
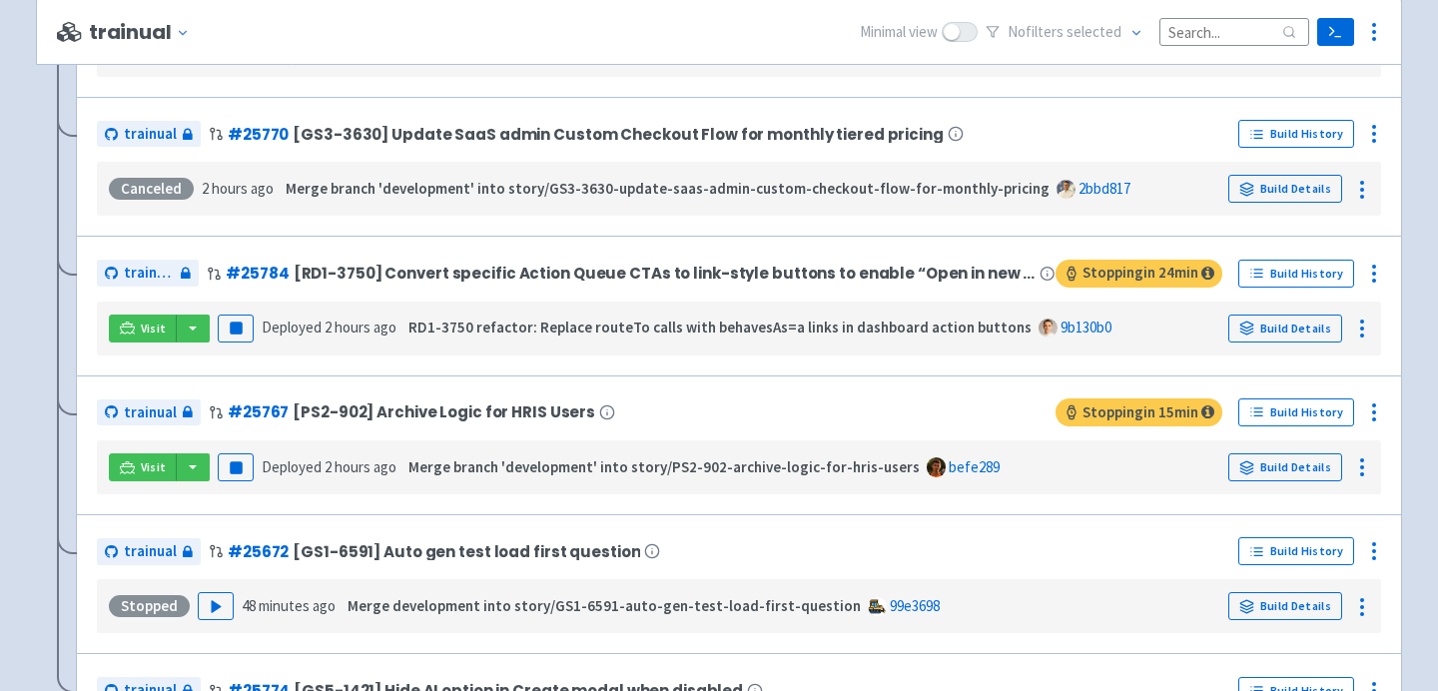
scroll to position [1710, 0]
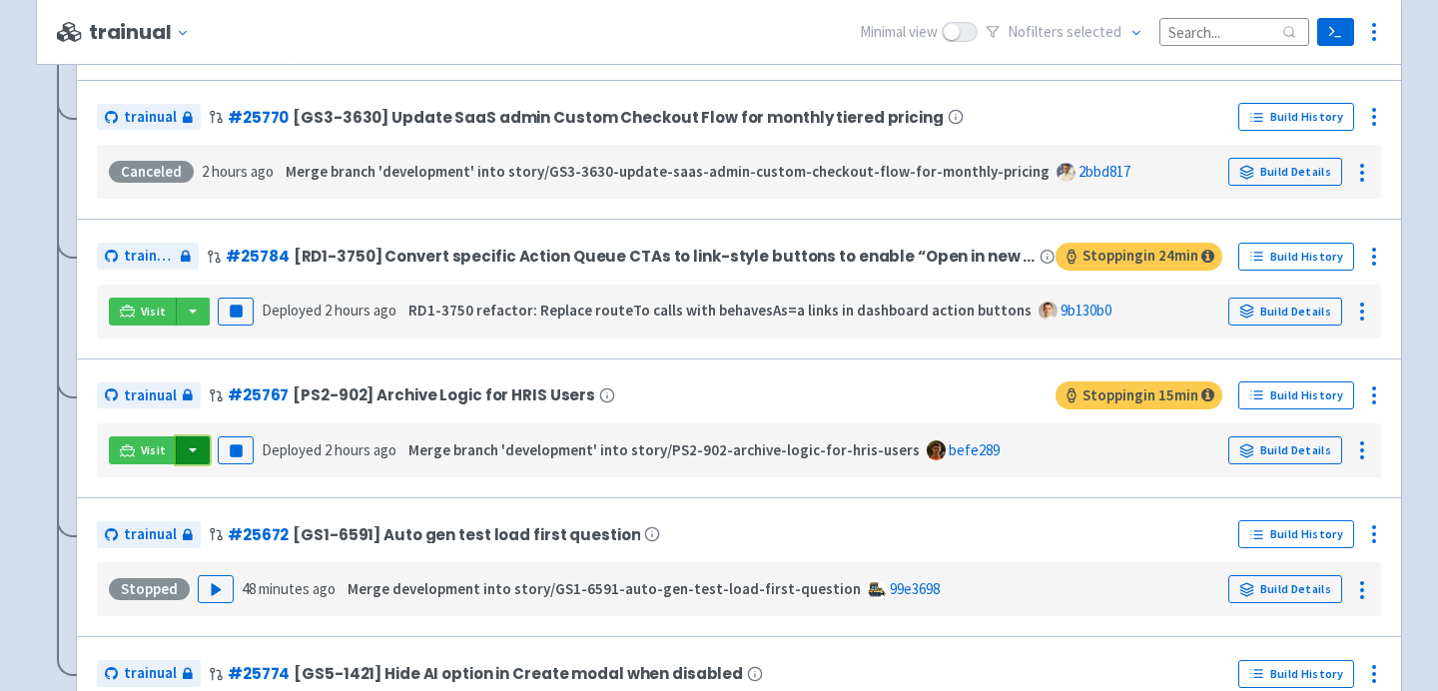
click at [180, 459] on button "button" at bounding box center [193, 450] width 34 height 28
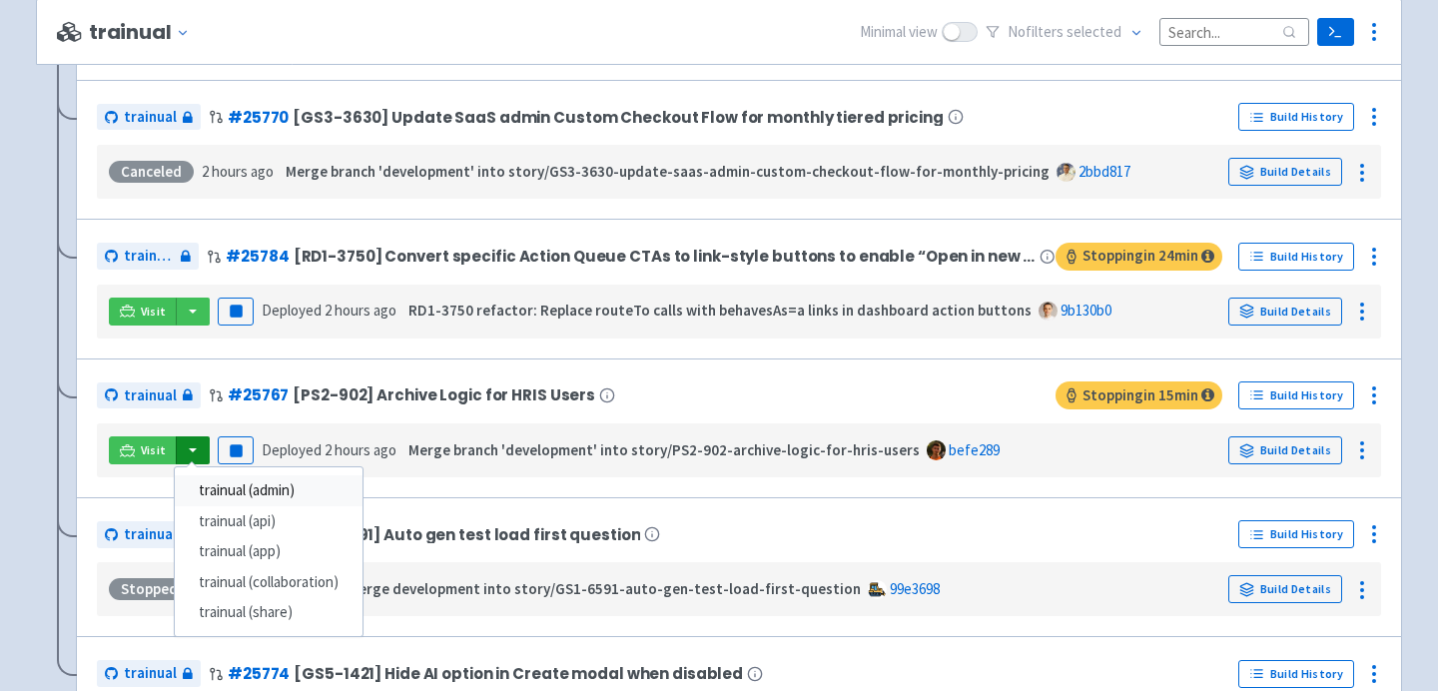
click at [214, 490] on link "trainual (admin)" at bounding box center [269, 490] width 188 height 31
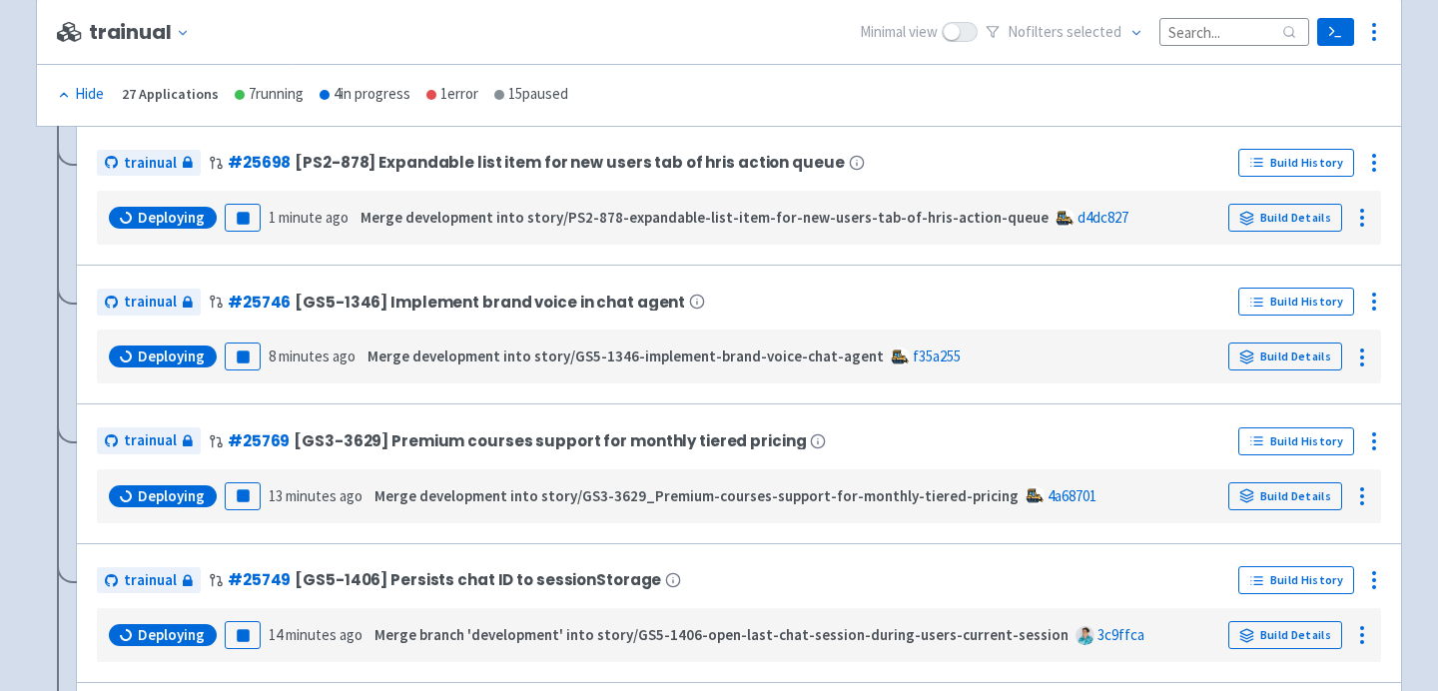
scroll to position [403, 0]
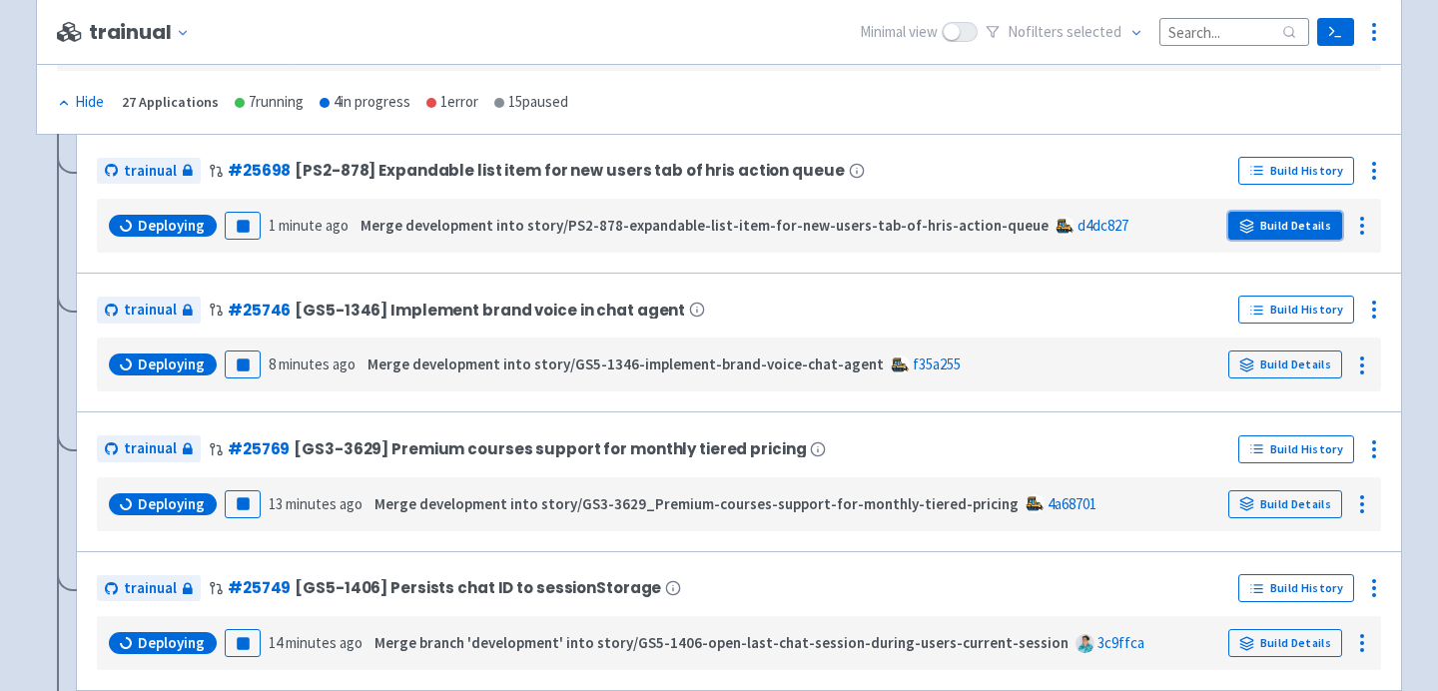
click at [1288, 221] on link "Build Details" at bounding box center [1285, 226] width 114 height 28
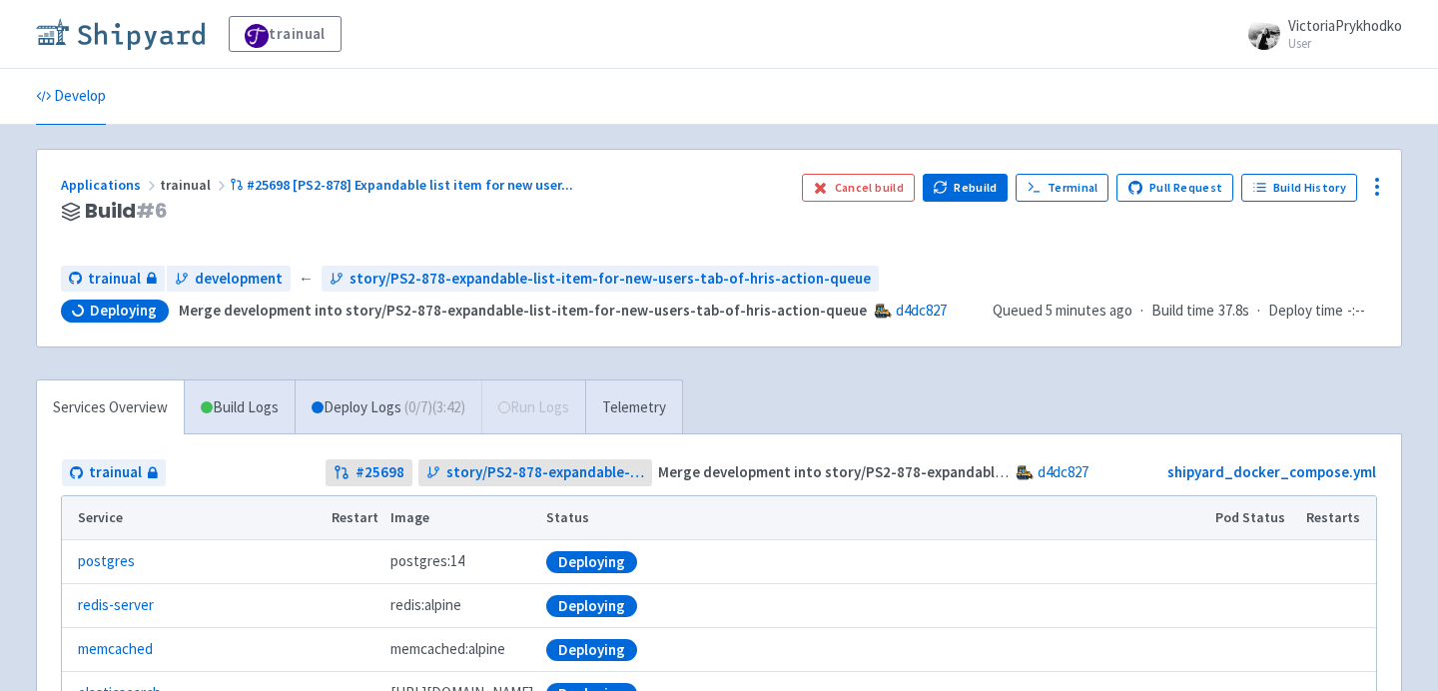
click at [113, 39] on img at bounding box center [120, 34] width 169 height 32
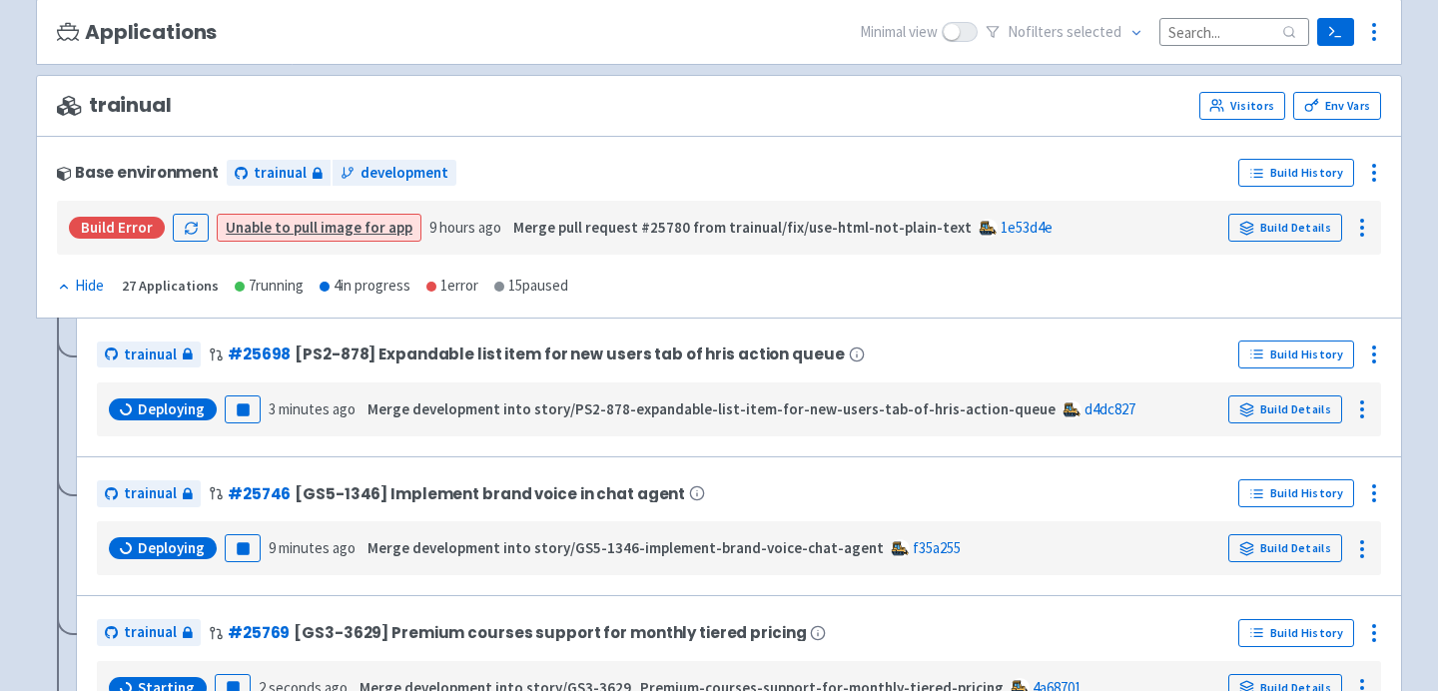
scroll to position [222, 0]
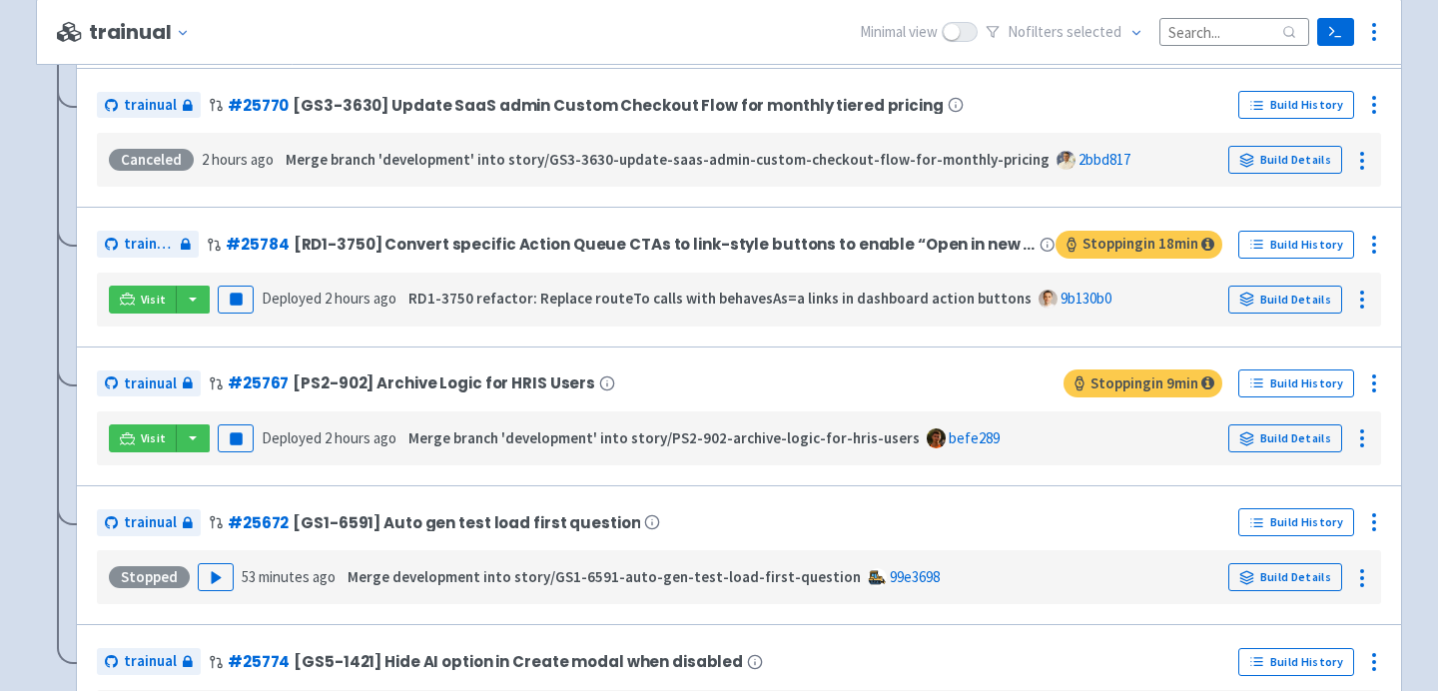
scroll to position [1721, 0]
click at [186, 443] on button "button" at bounding box center [193, 439] width 34 height 28
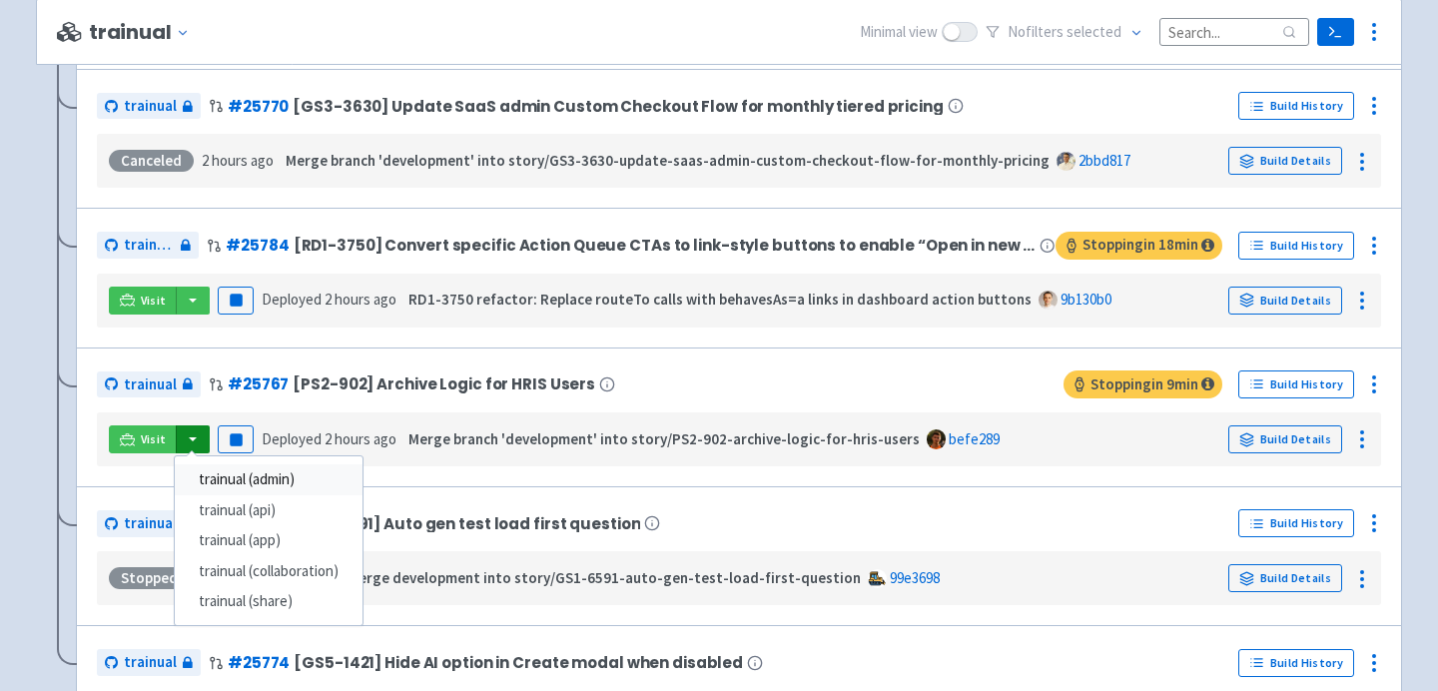
click at [223, 477] on link "trainual (admin)" at bounding box center [269, 479] width 188 height 31
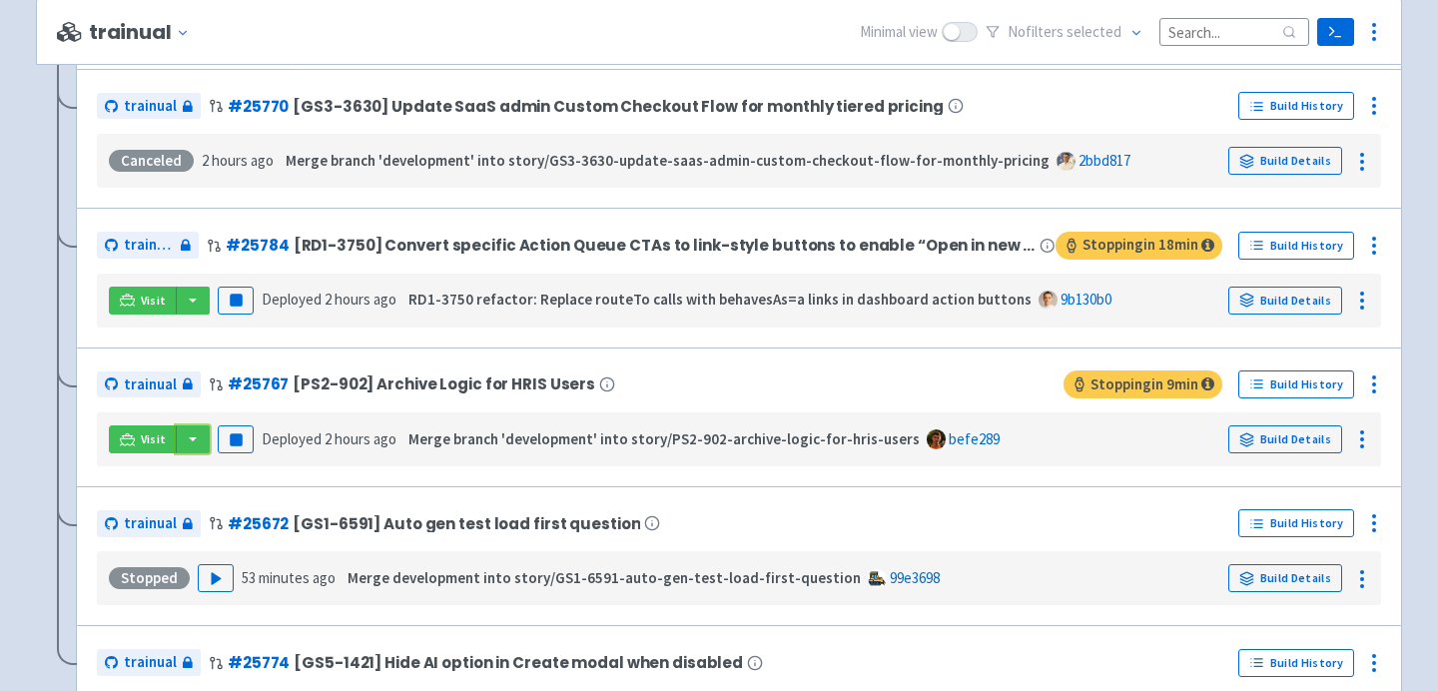
scroll to position [1818, 0]
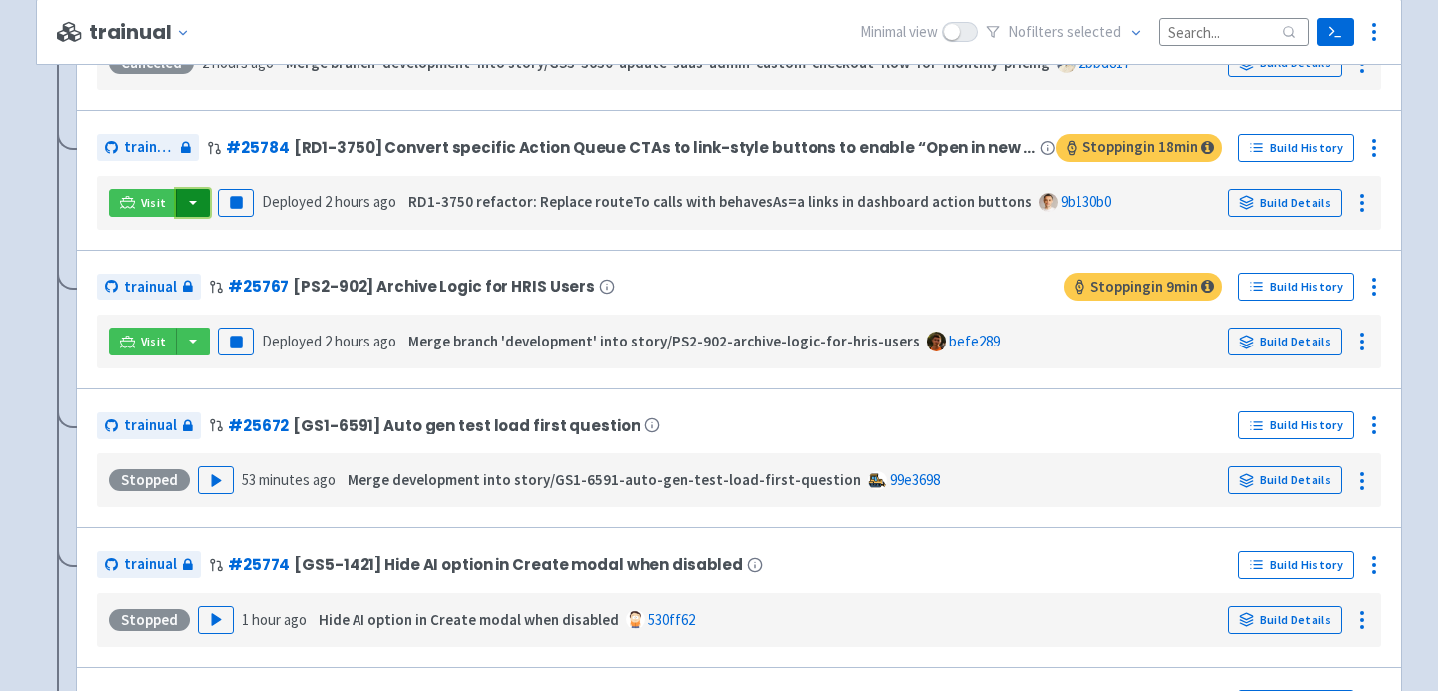
click at [186, 209] on button "button" at bounding box center [193, 203] width 34 height 28
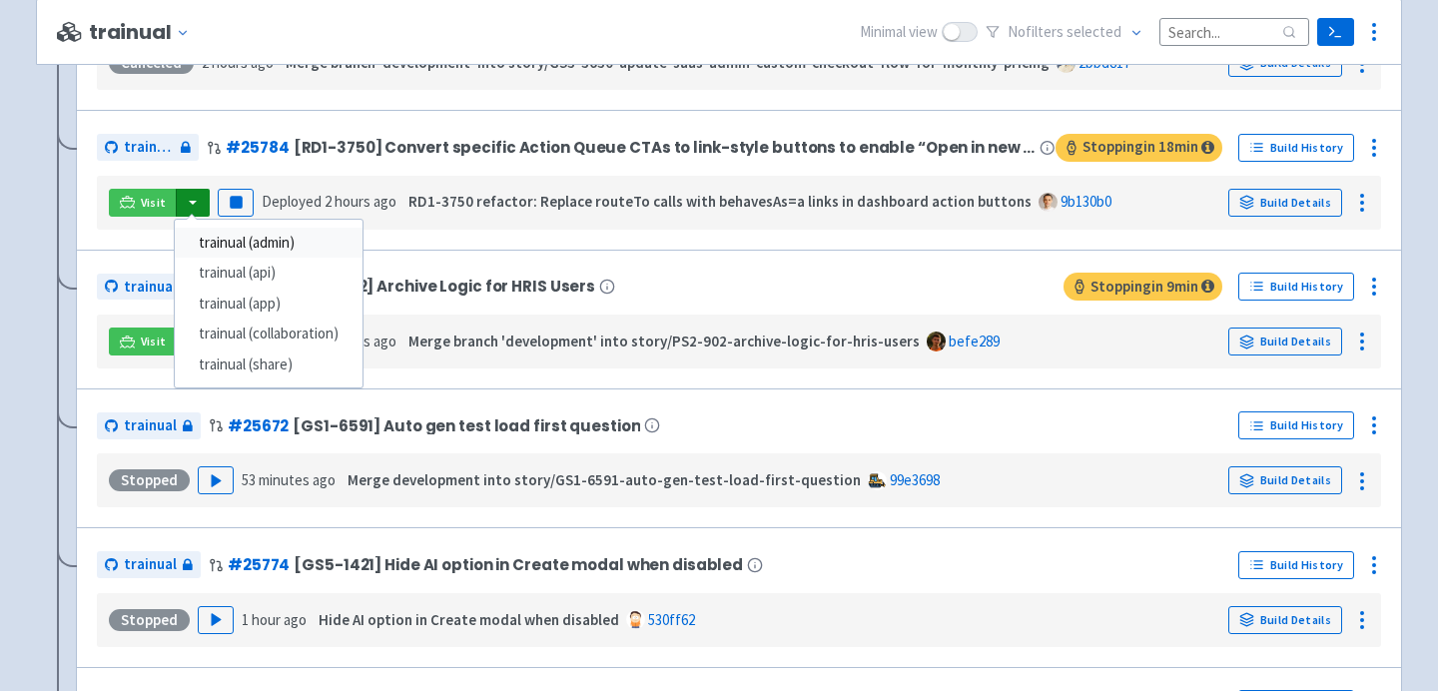
click at [208, 252] on link "trainual (admin)" at bounding box center [269, 243] width 188 height 31
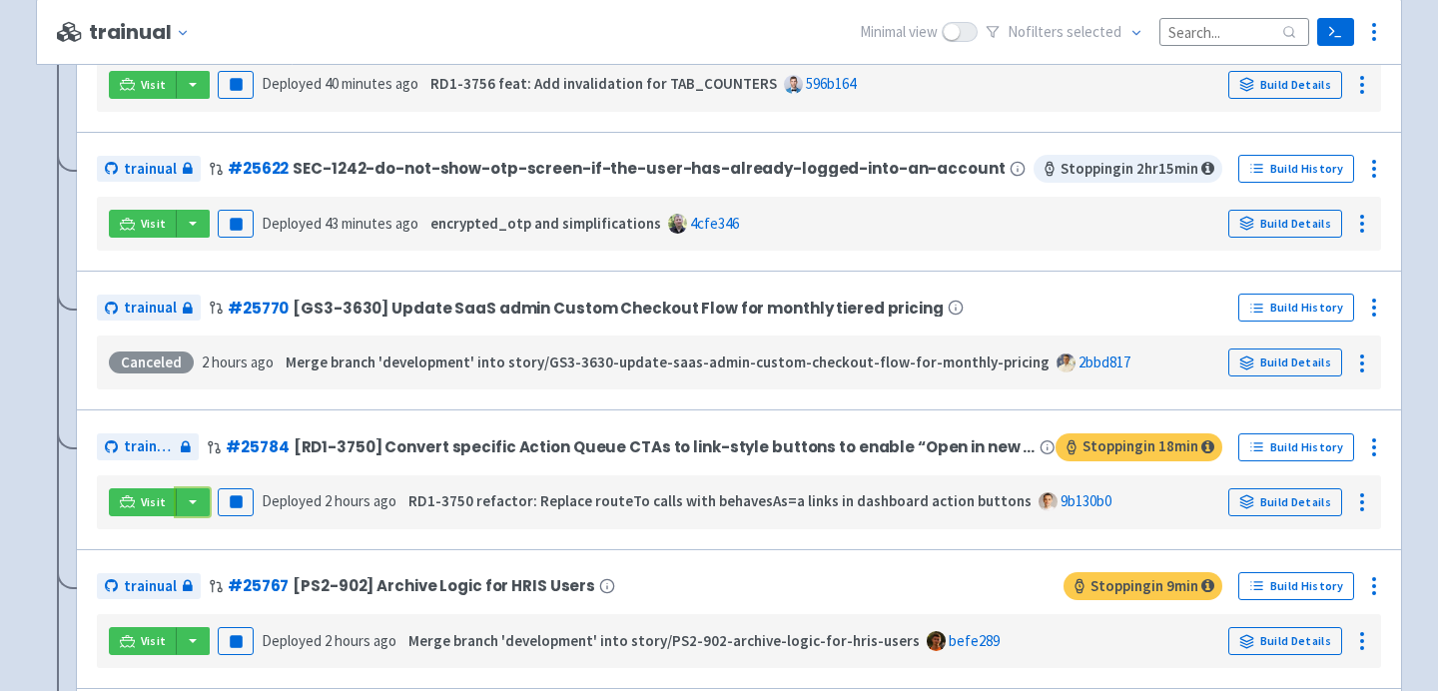
scroll to position [1506, 0]
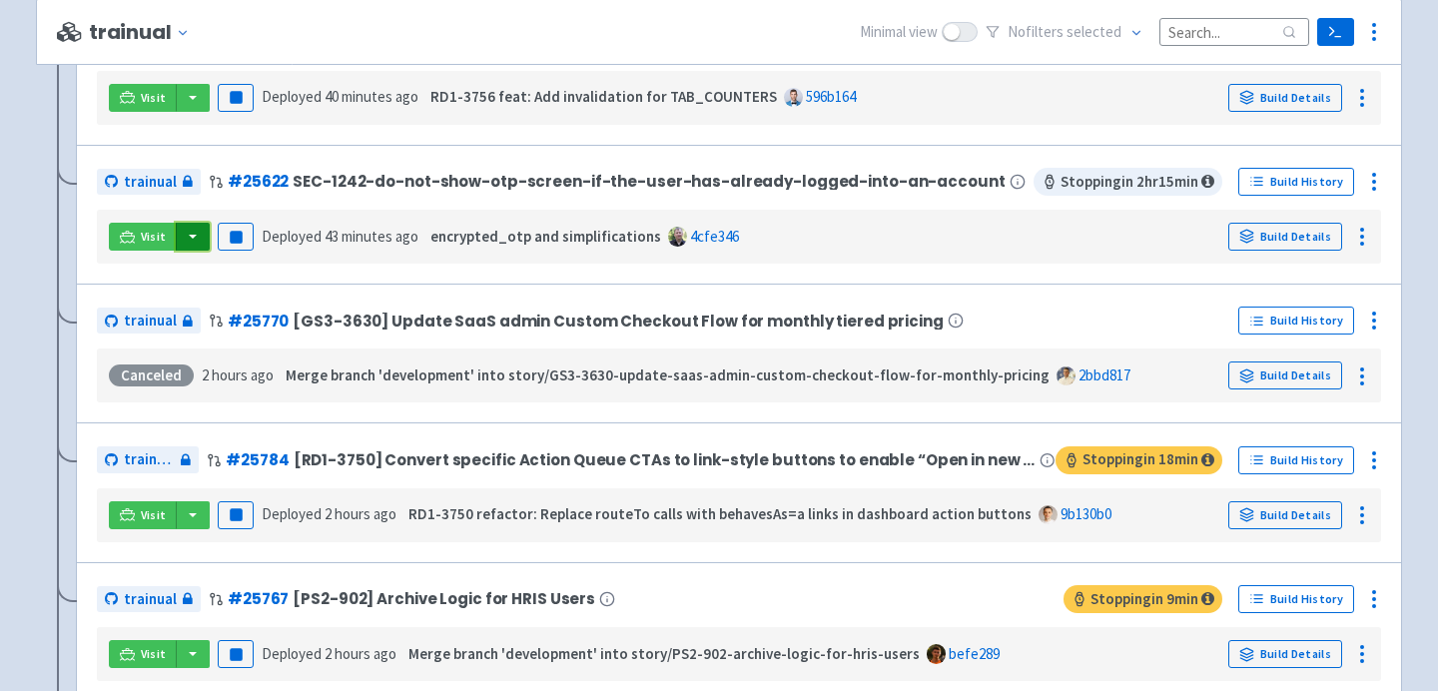
click at [186, 243] on button "button" at bounding box center [193, 237] width 34 height 28
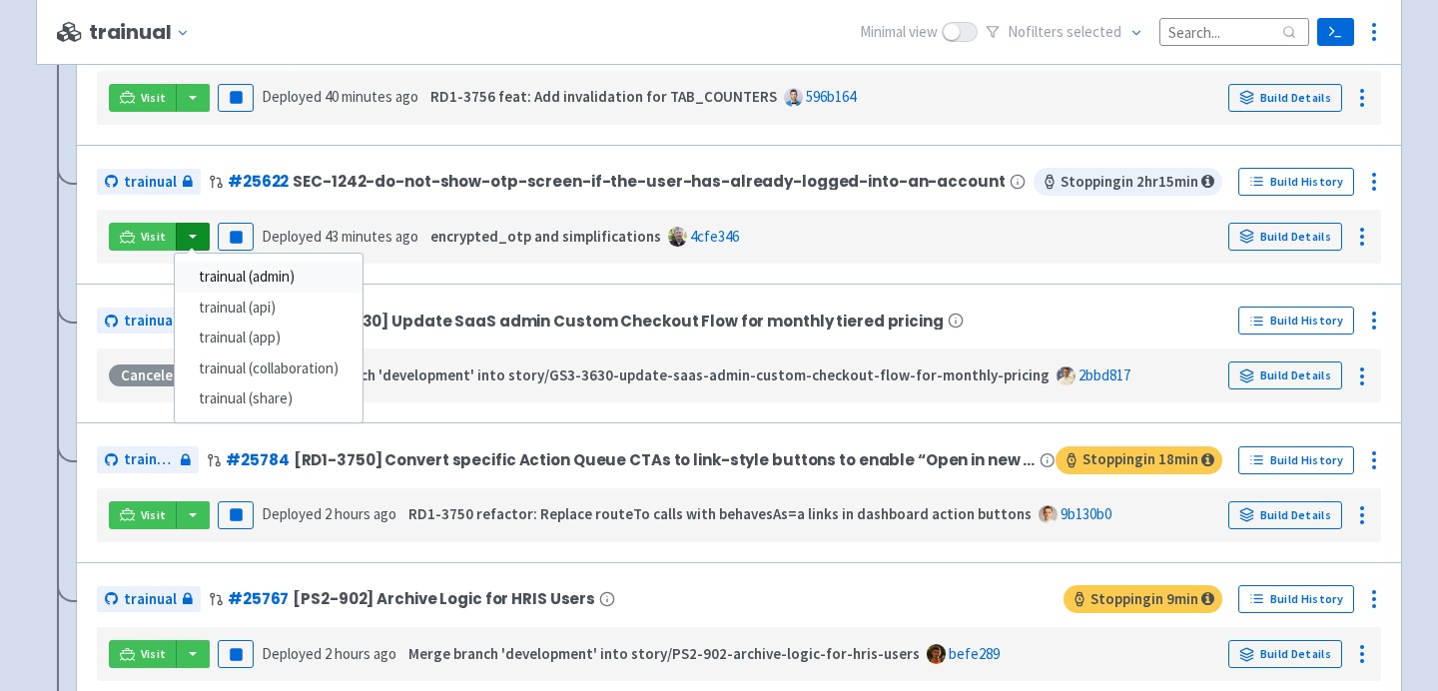
click at [220, 290] on link "trainual (admin)" at bounding box center [269, 277] width 188 height 31
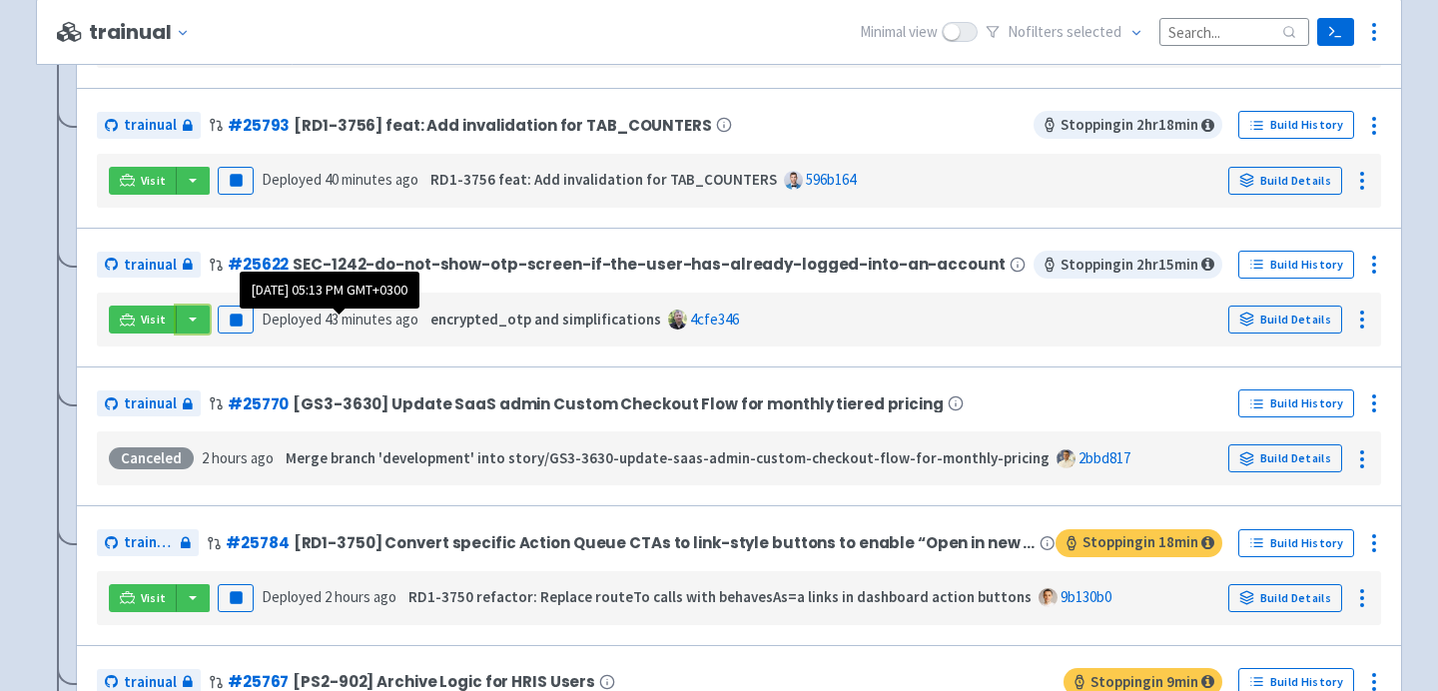
scroll to position [1421, 0]
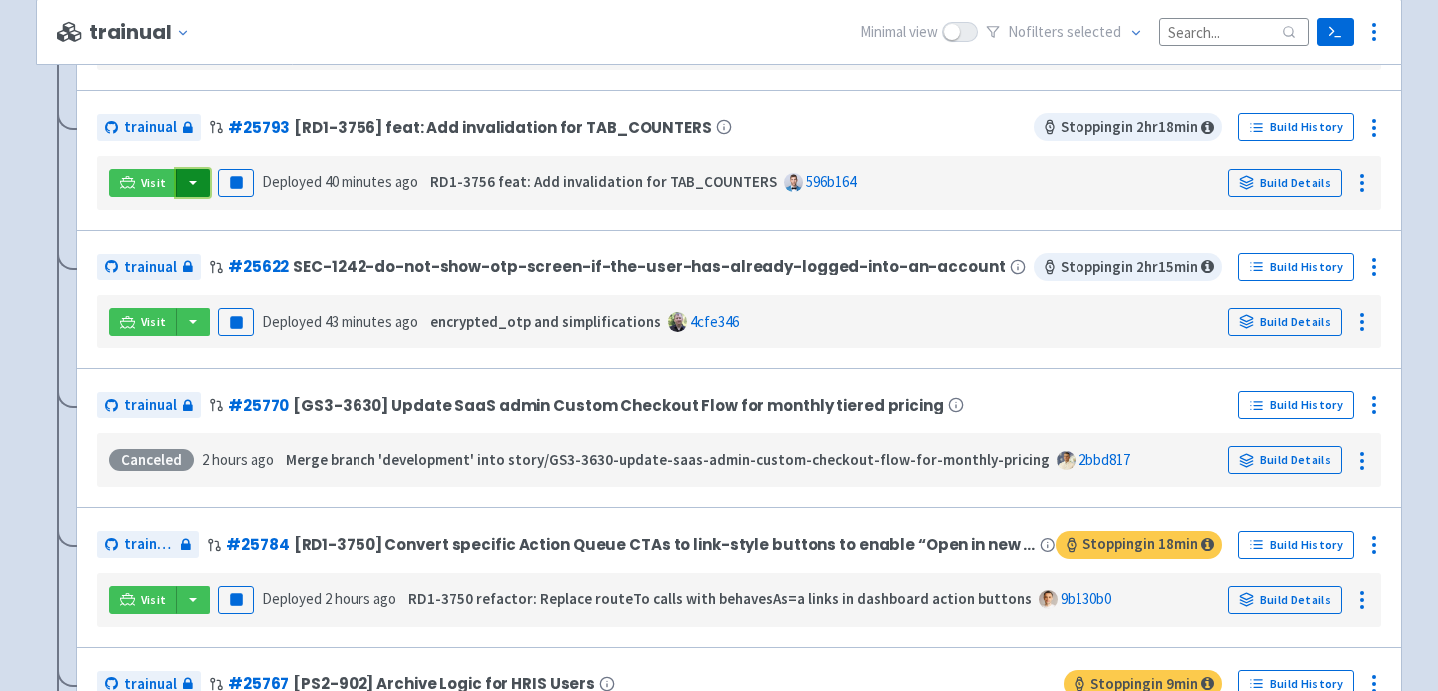
click at [193, 188] on button "button" at bounding box center [193, 183] width 34 height 28
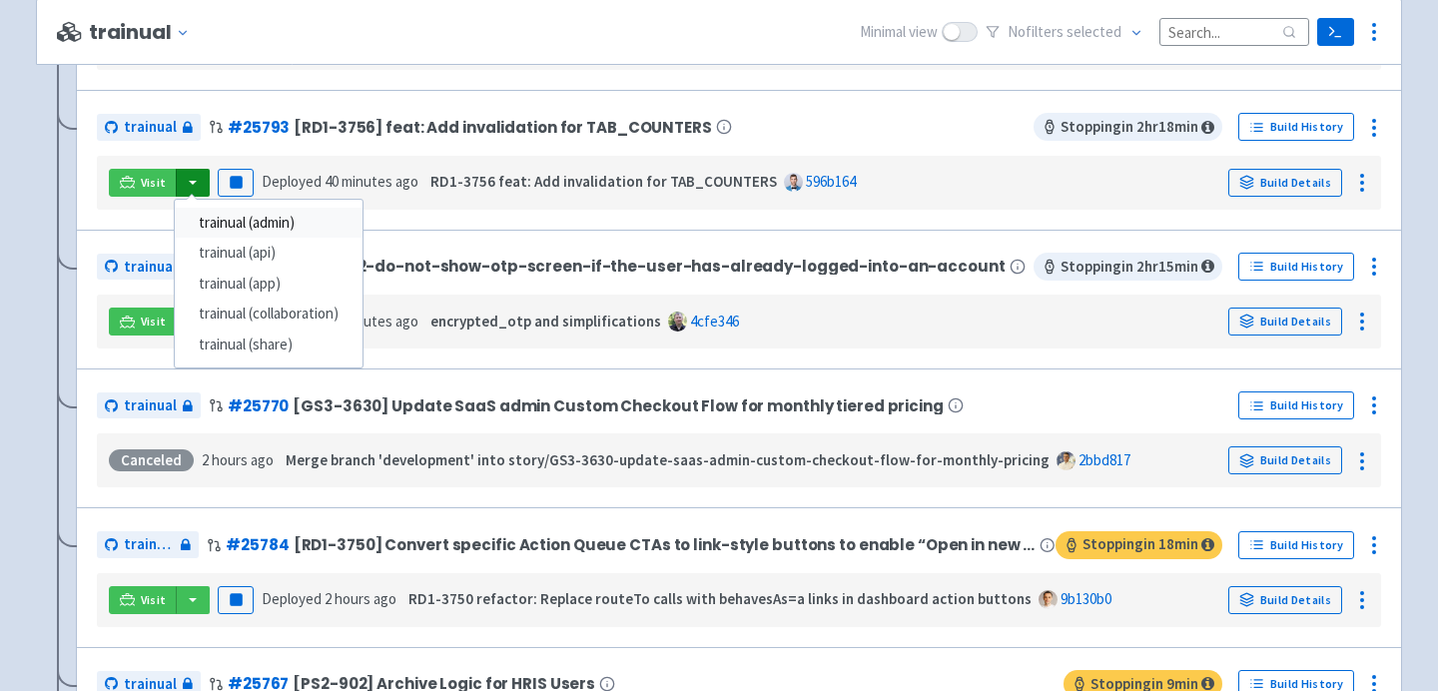
click at [233, 226] on link "trainual (admin)" at bounding box center [269, 223] width 188 height 31
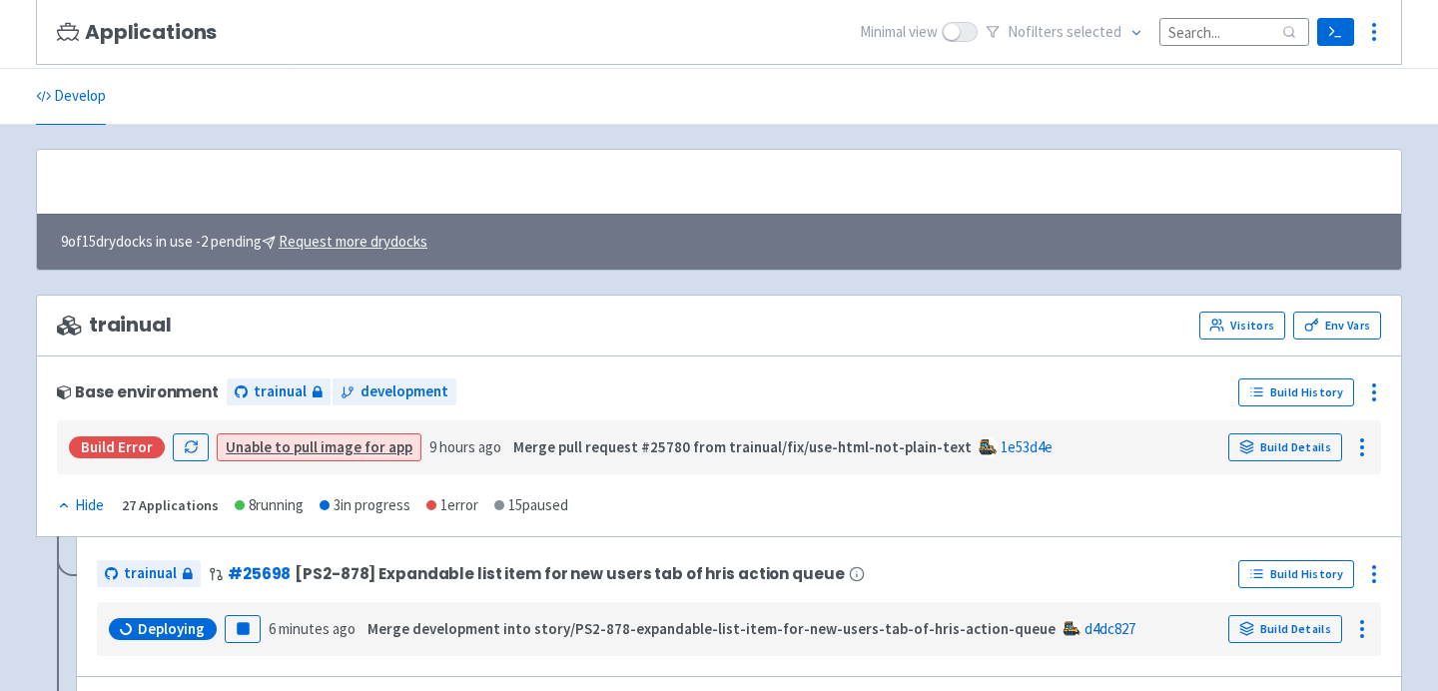
scroll to position [446, 0]
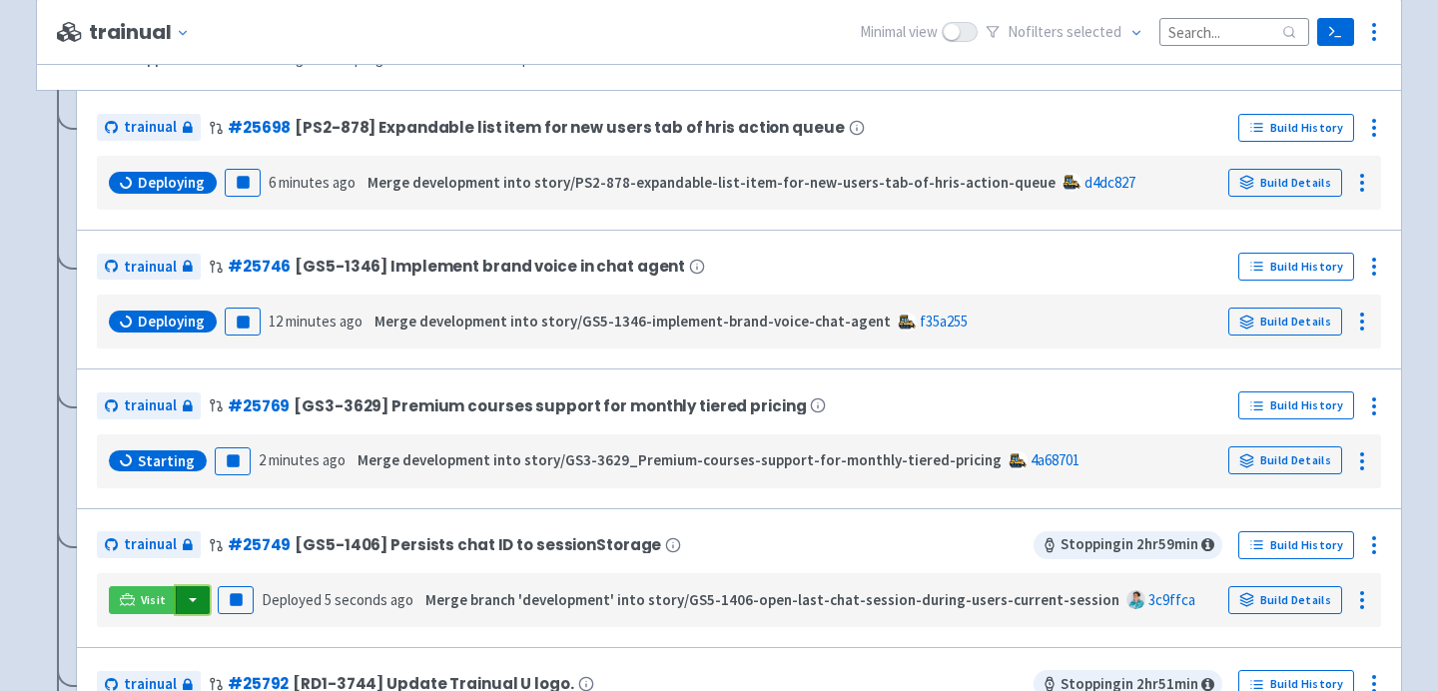
click at [183, 607] on button "button" at bounding box center [193, 600] width 34 height 28
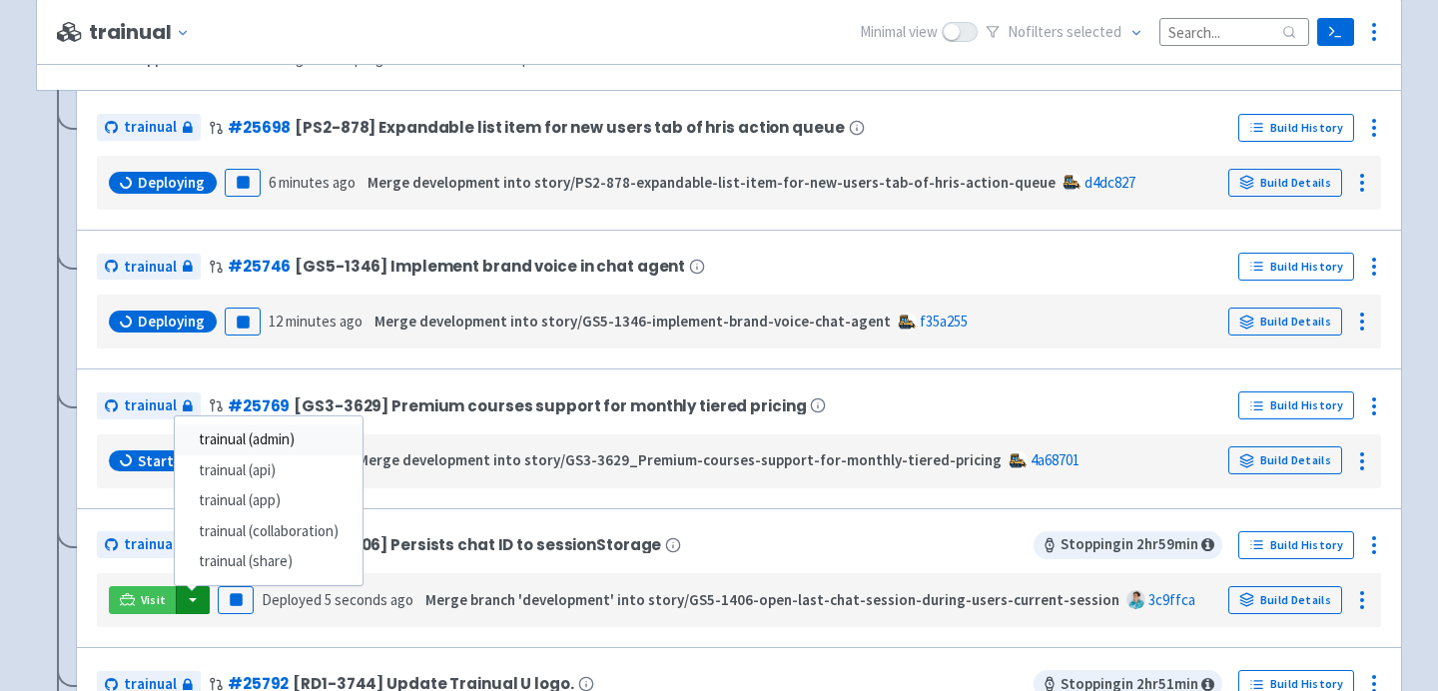
click at [267, 440] on link "trainual (admin)" at bounding box center [269, 439] width 188 height 31
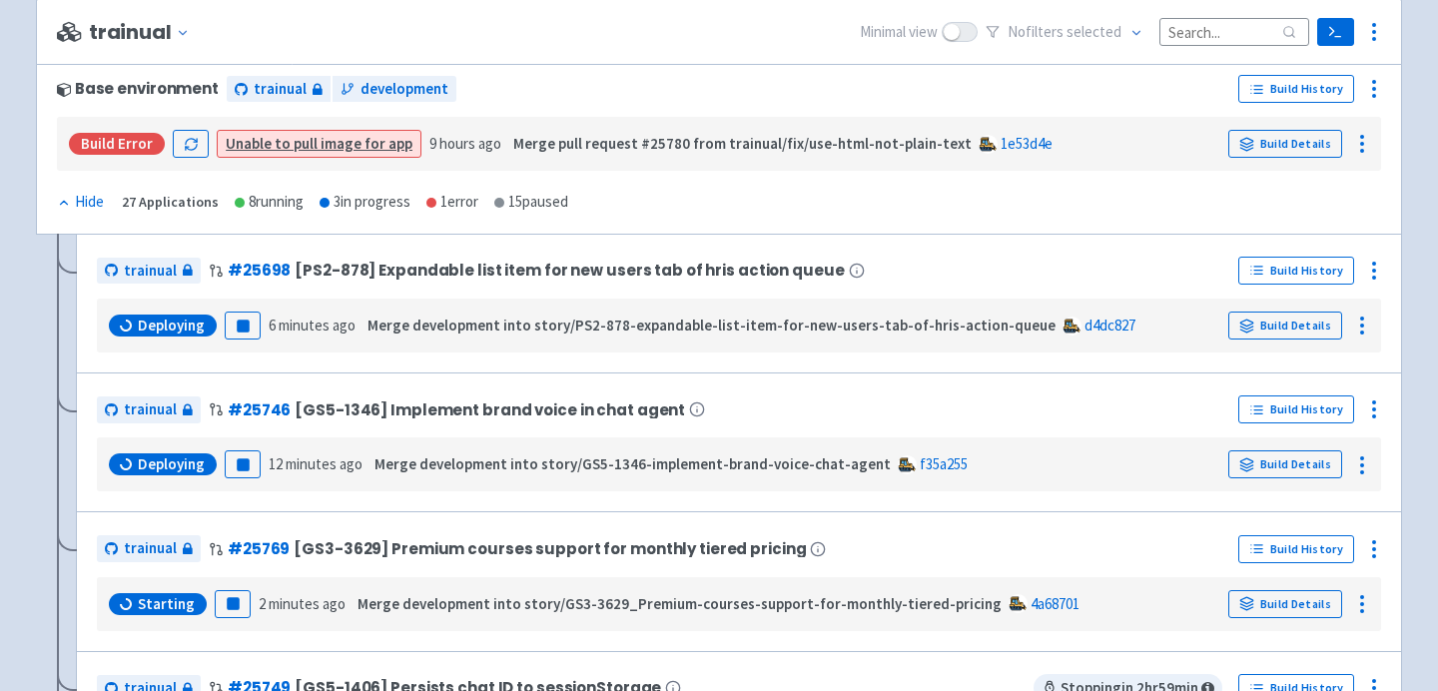
scroll to position [302, 0]
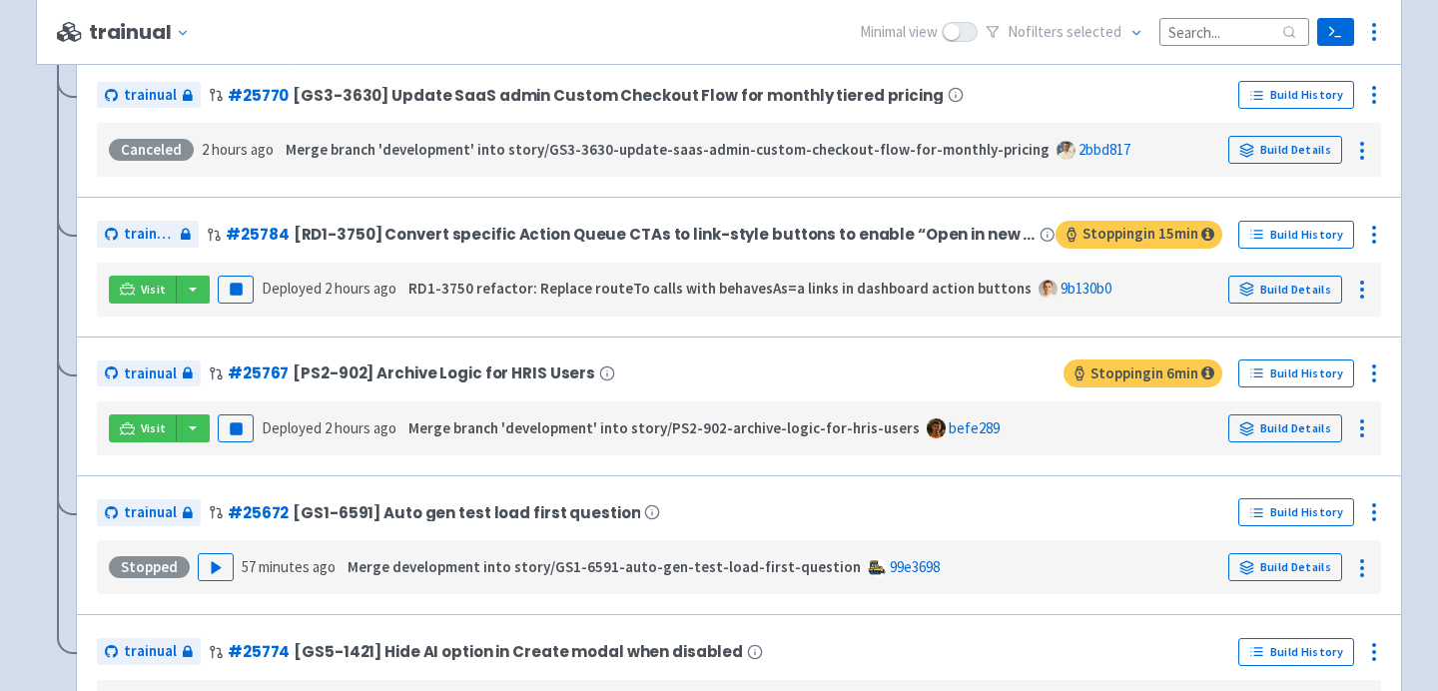
scroll to position [1733, 0]
click at [188, 428] on button "button" at bounding box center [193, 427] width 34 height 28
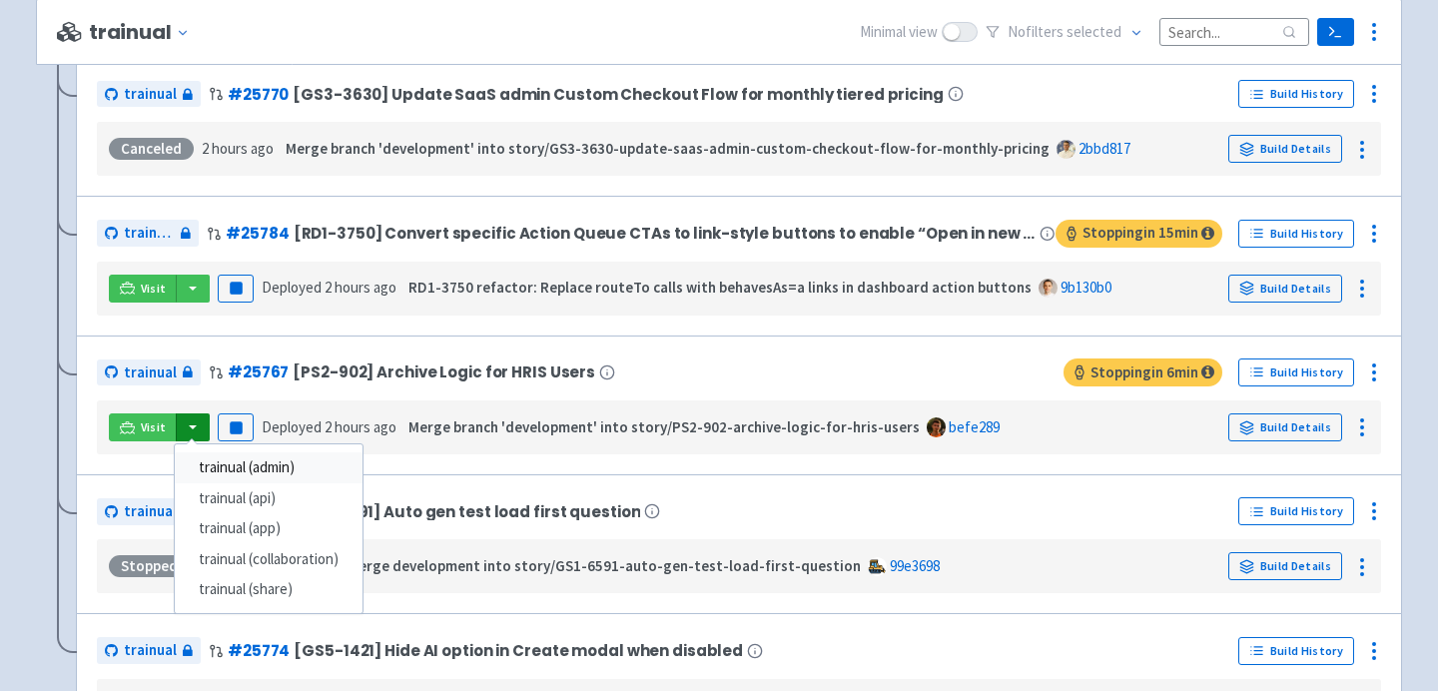
click at [246, 471] on link "trainual (admin)" at bounding box center [269, 467] width 188 height 31
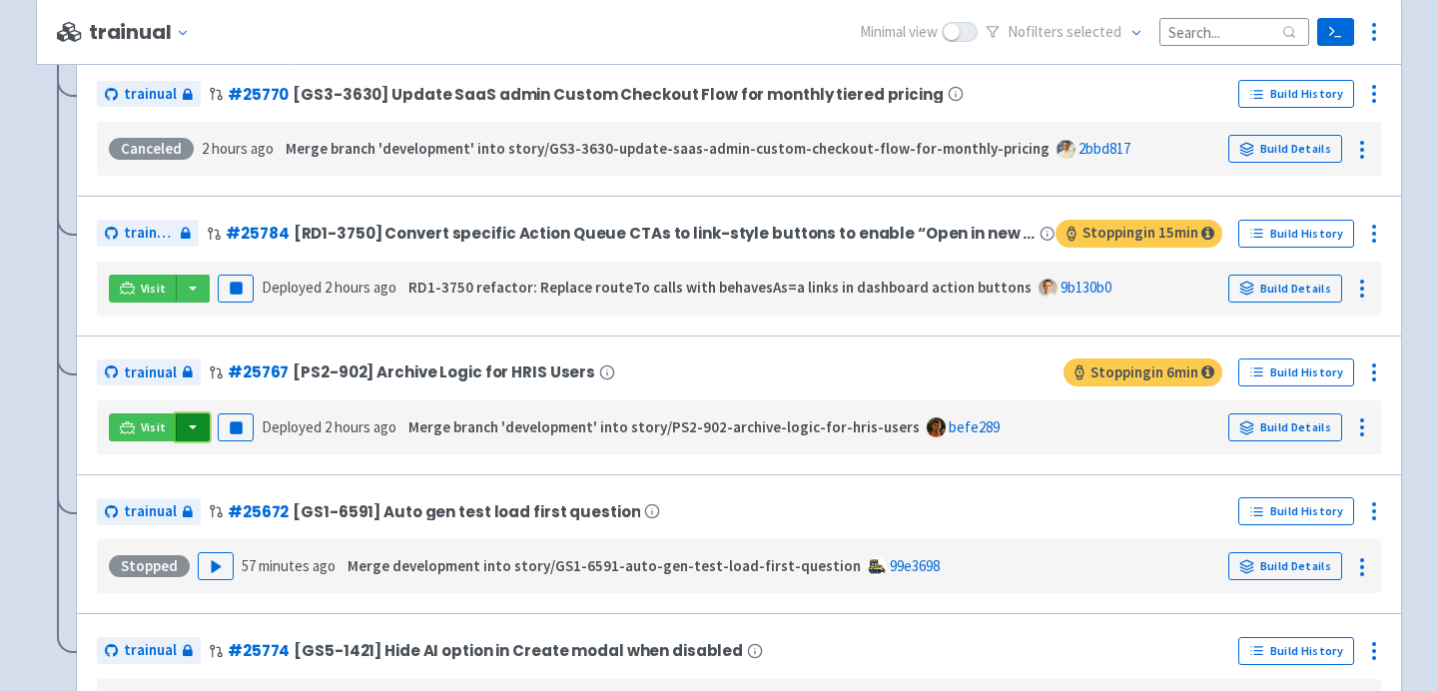
click at [187, 433] on button "button" at bounding box center [193, 427] width 34 height 28
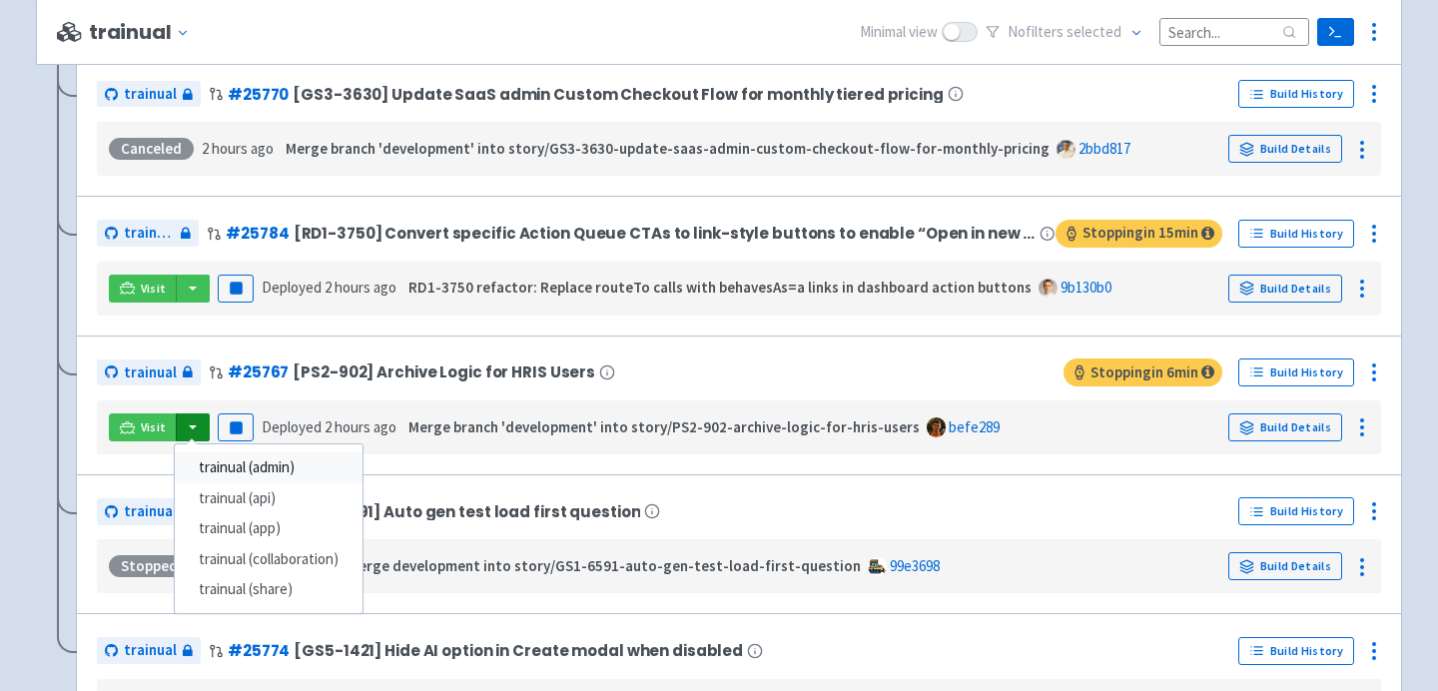
click at [240, 472] on link "trainual (admin)" at bounding box center [269, 467] width 188 height 31
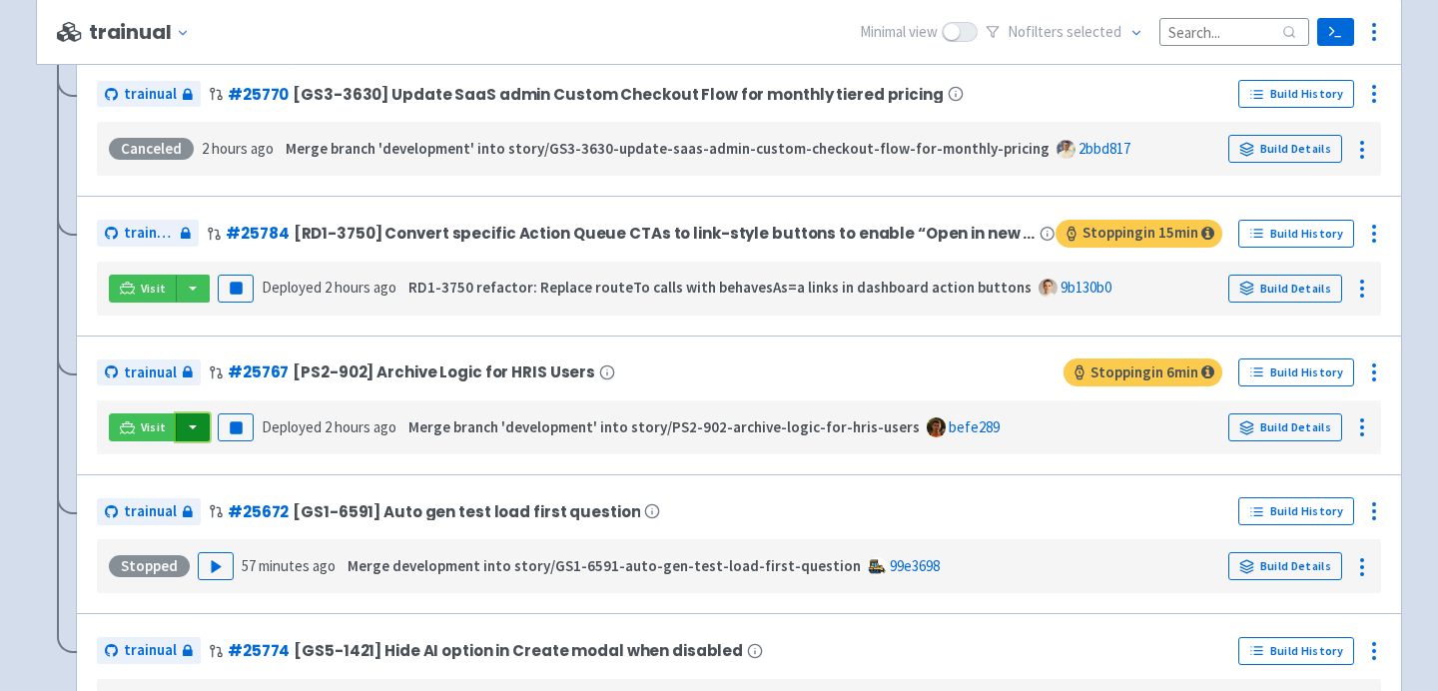
click at [188, 434] on button "button" at bounding box center [193, 427] width 34 height 28
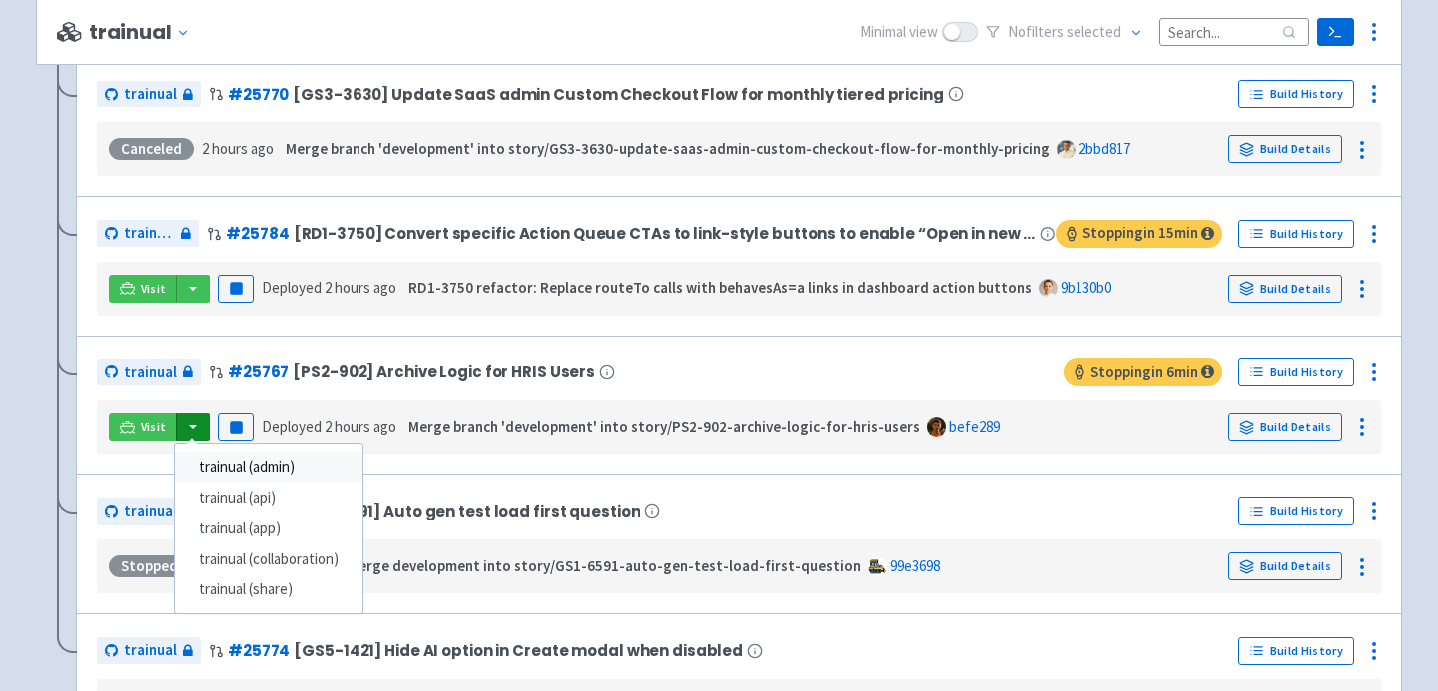
click at [290, 470] on link "trainual (admin)" at bounding box center [269, 467] width 188 height 31
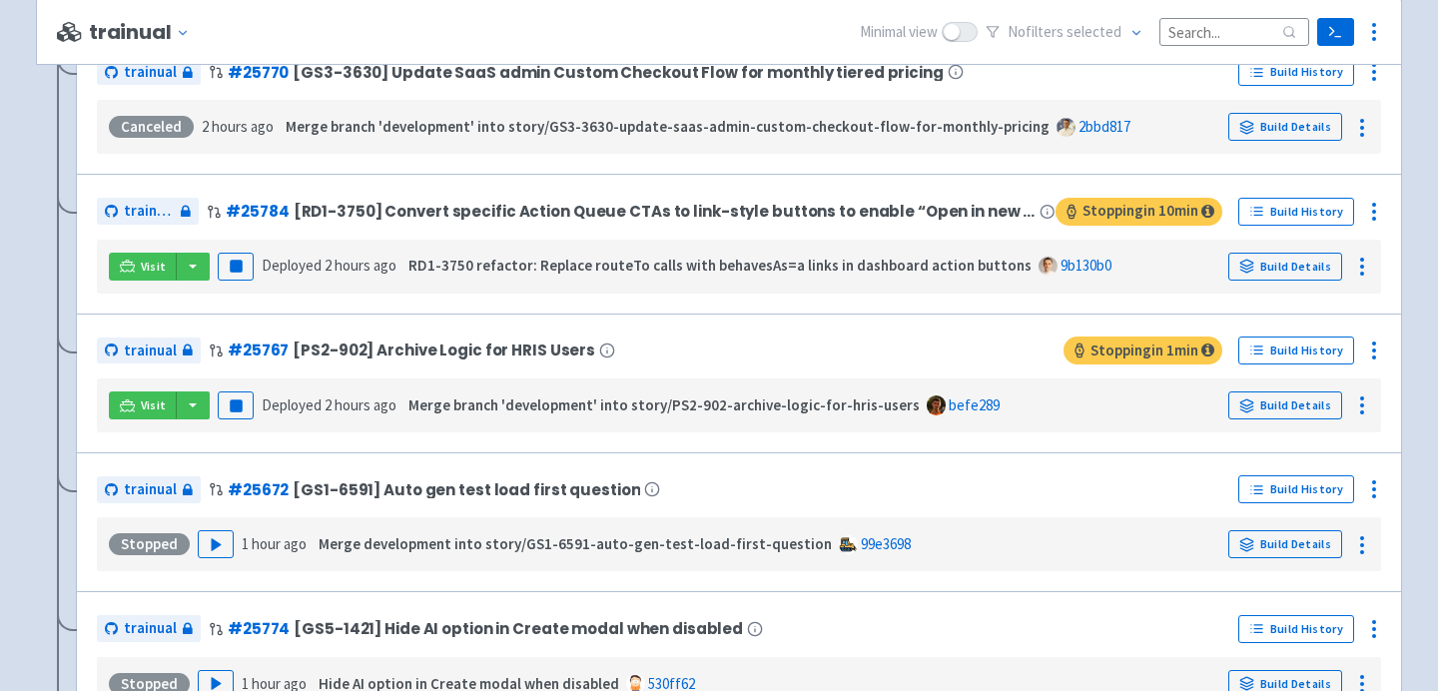
scroll to position [1754, 0]
click at [182, 394] on div "Visit Pause Deployed 2 hours ago Merge branch 'development' into story/PS2-902-…" at bounding box center [739, 405] width 1268 height 38
click at [193, 405] on button "button" at bounding box center [193, 405] width 34 height 28
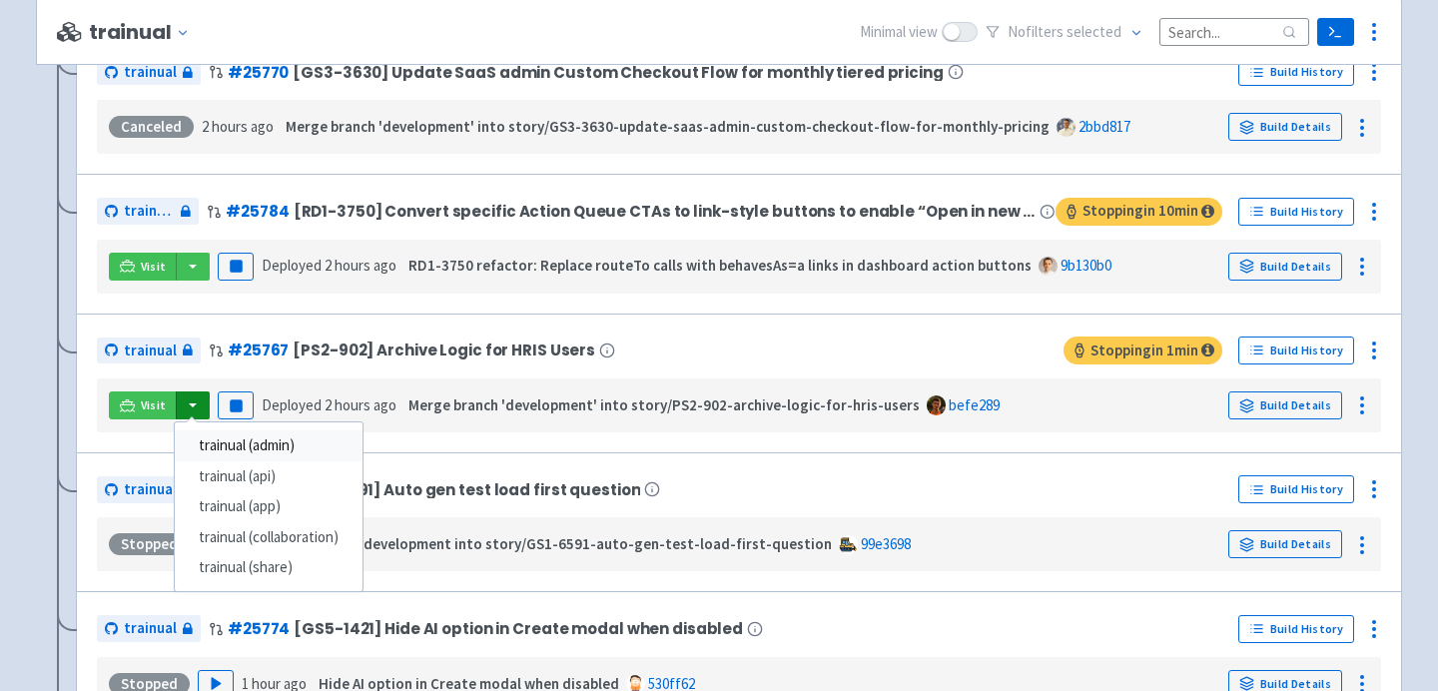
click at [234, 461] on link "trainual (admin)" at bounding box center [269, 445] width 188 height 31
